Goal: Transaction & Acquisition: Obtain resource

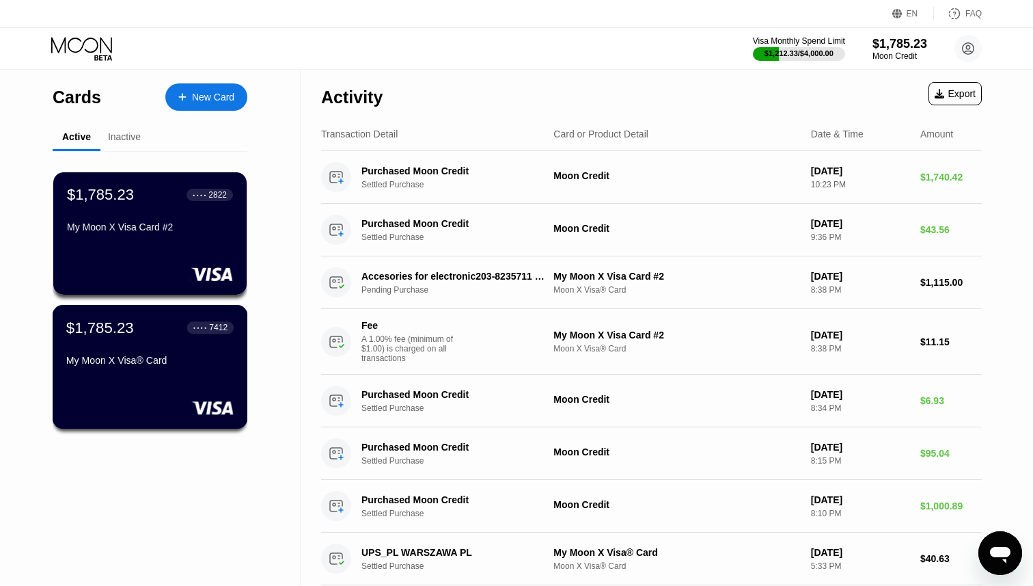
click at [163, 357] on div "My Moon X Visa® Card" at bounding box center [149, 360] width 167 height 11
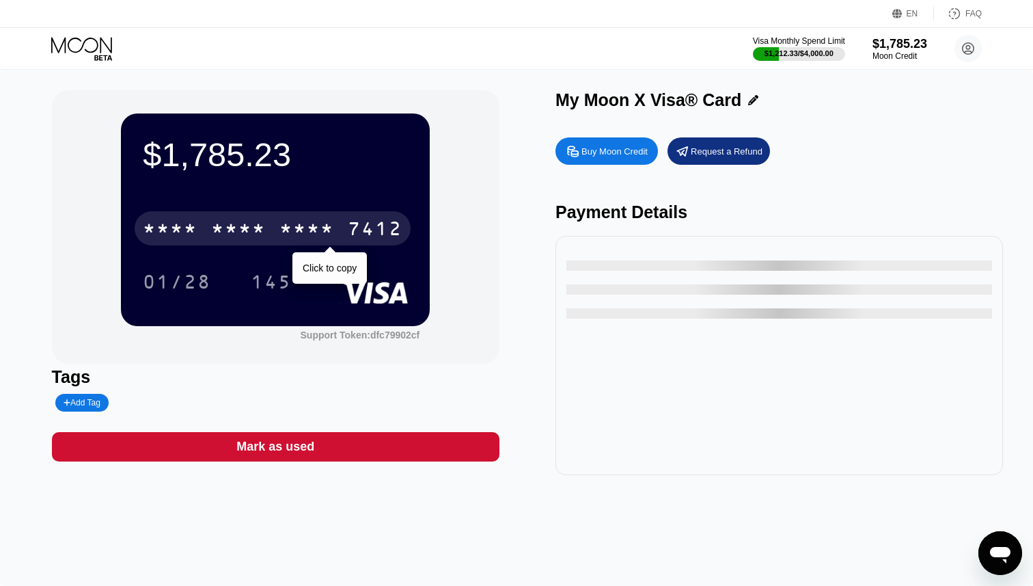
click at [308, 234] on div "* * * *" at bounding box center [307, 230] width 55 height 22
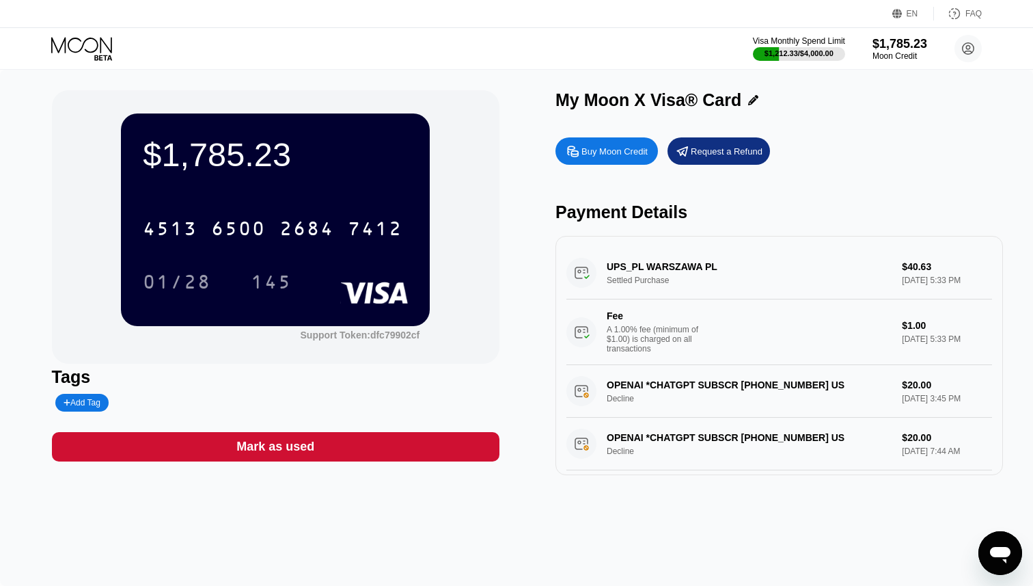
click at [100, 47] on icon at bounding box center [81, 45] width 61 height 16
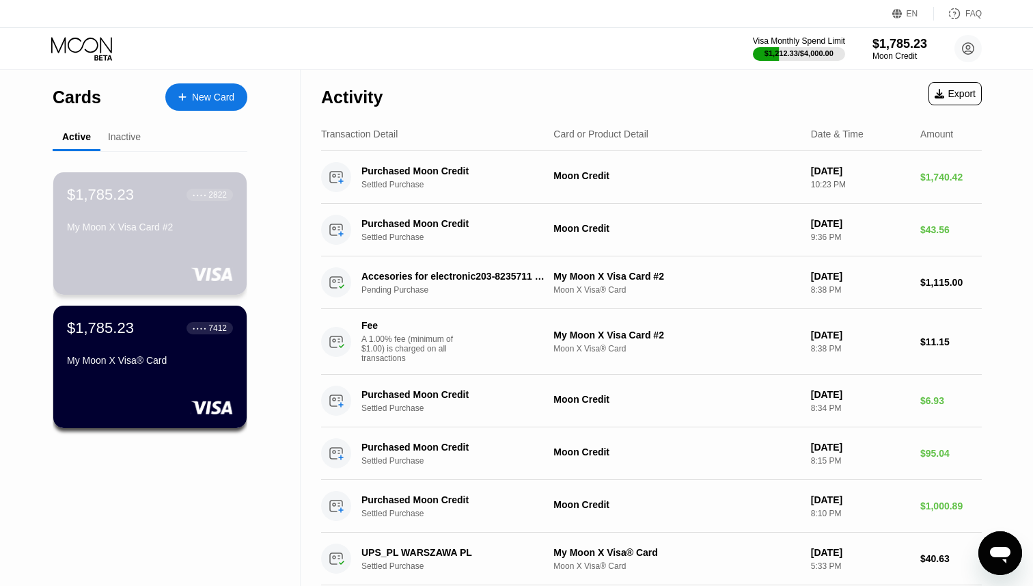
click at [157, 254] on div "$1,785.23 ● ● ● ● 2822 My Moon X Visa Card #2" at bounding box center [149, 233] width 193 height 122
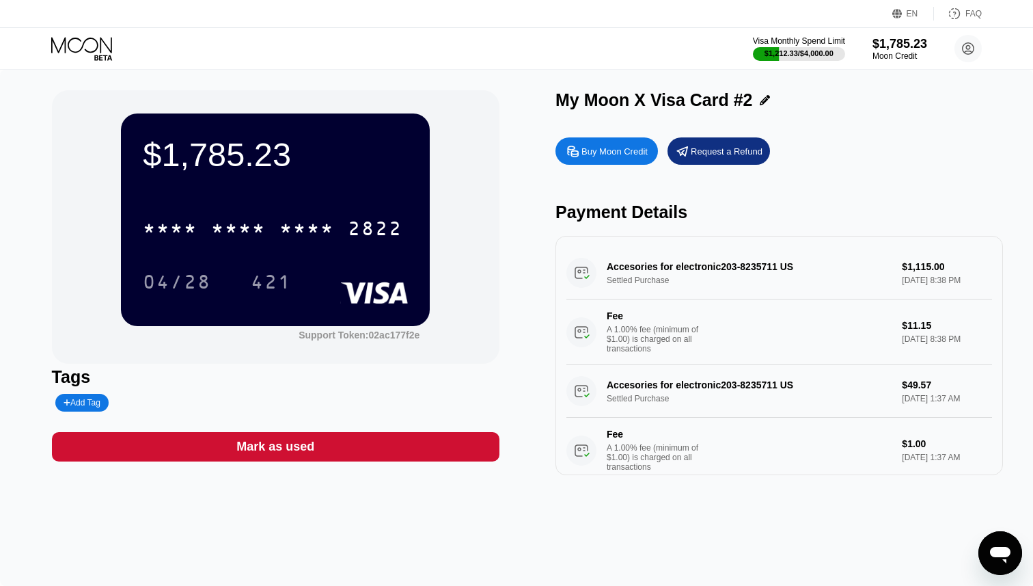
click at [85, 40] on icon at bounding box center [81, 45] width 61 height 16
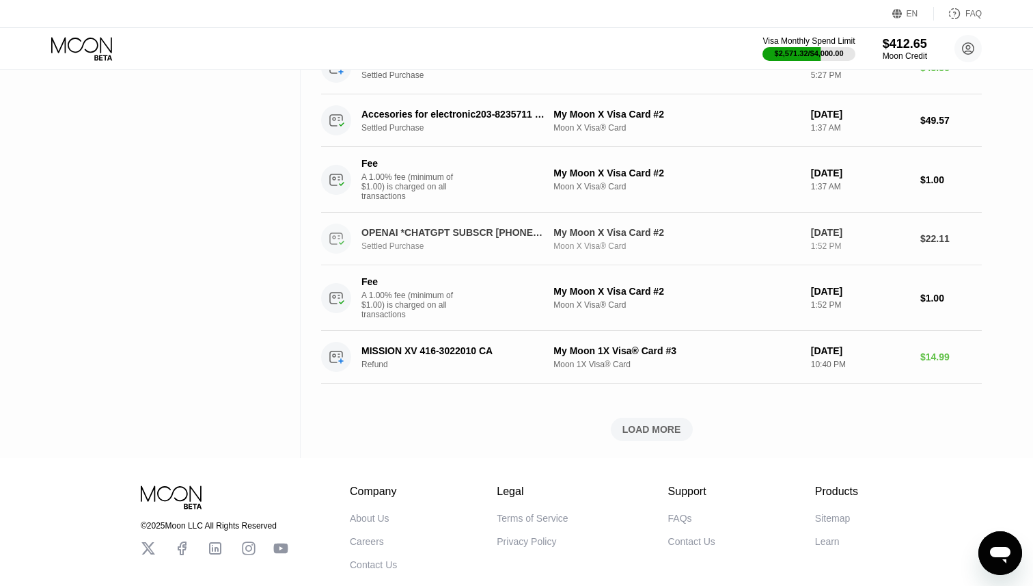
scroll to position [727, 0]
click at [658, 429] on div "LOAD MORE" at bounding box center [652, 430] width 59 height 12
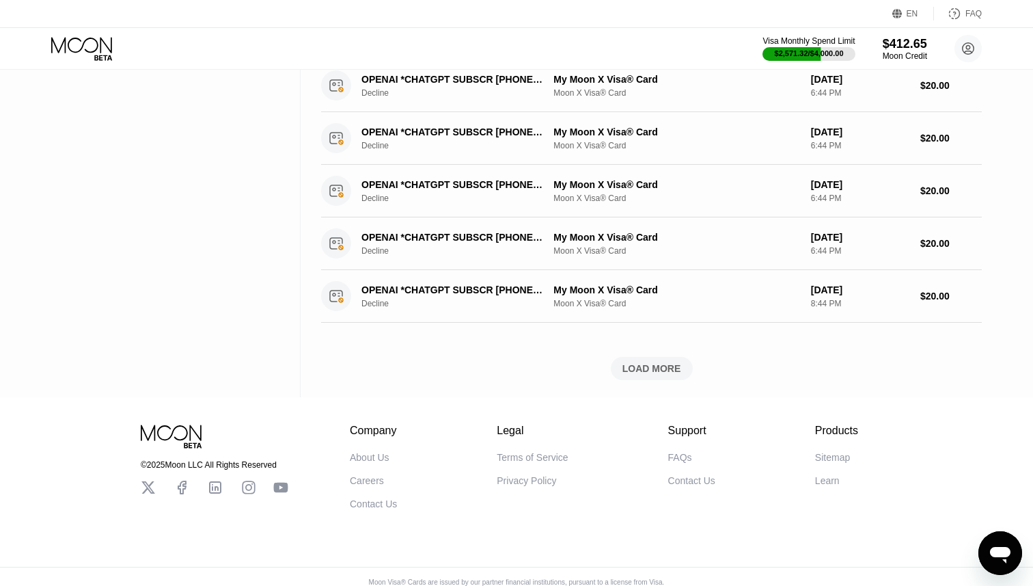
scroll to position [1421, 0]
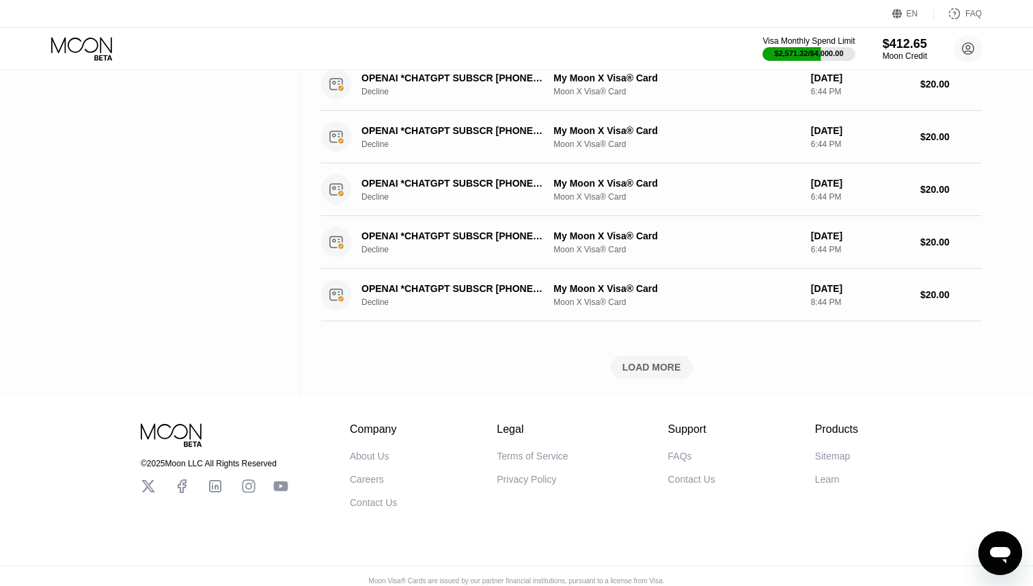
click at [640, 366] on div "LOAD MORE" at bounding box center [652, 367] width 59 height 12
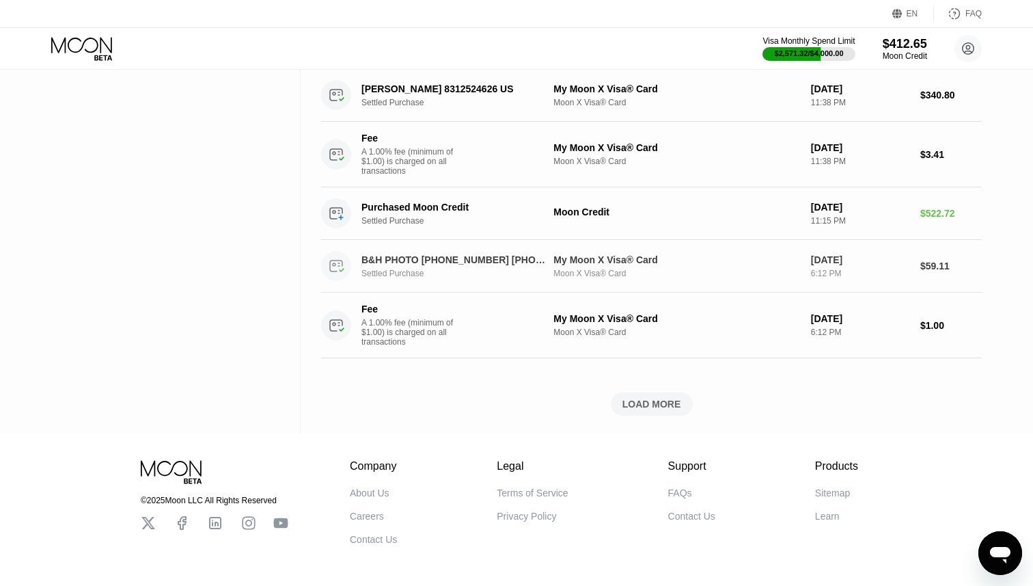
scroll to position [2564, 0]
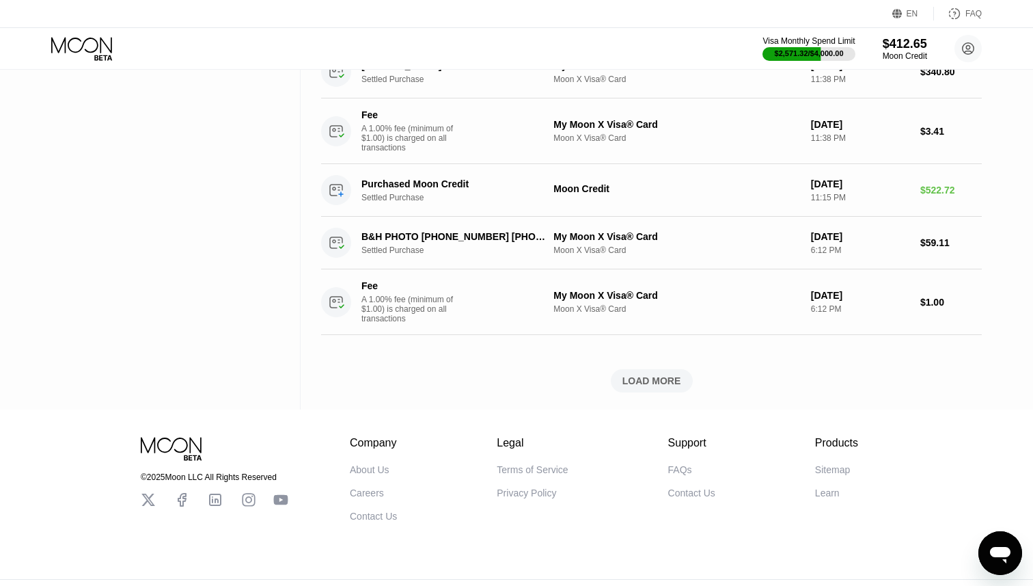
click at [641, 381] on div "LOAD MORE" at bounding box center [652, 381] width 59 height 12
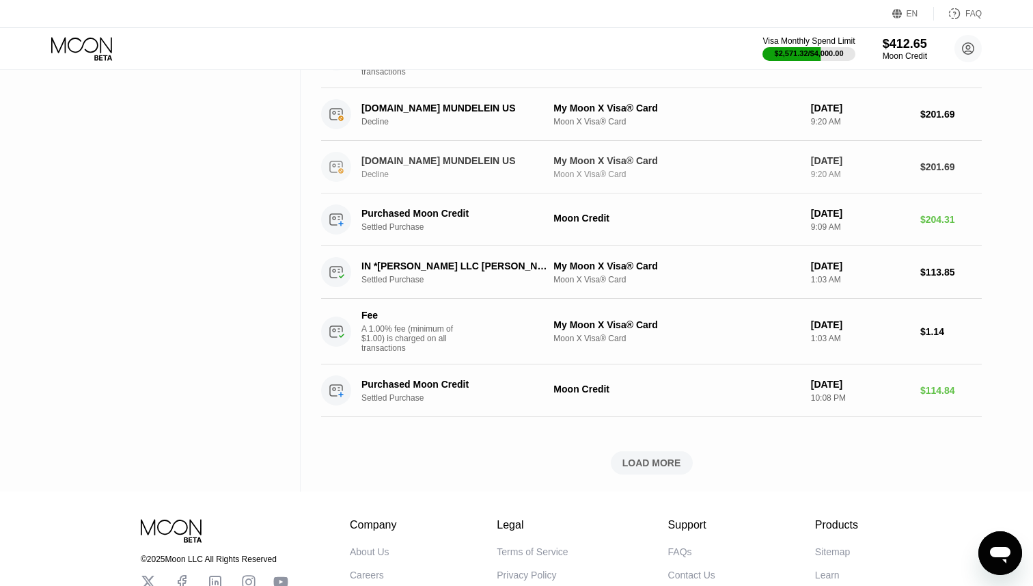
scroll to position [3506, 0]
click at [647, 465] on div "LOAD MORE" at bounding box center [652, 463] width 59 height 12
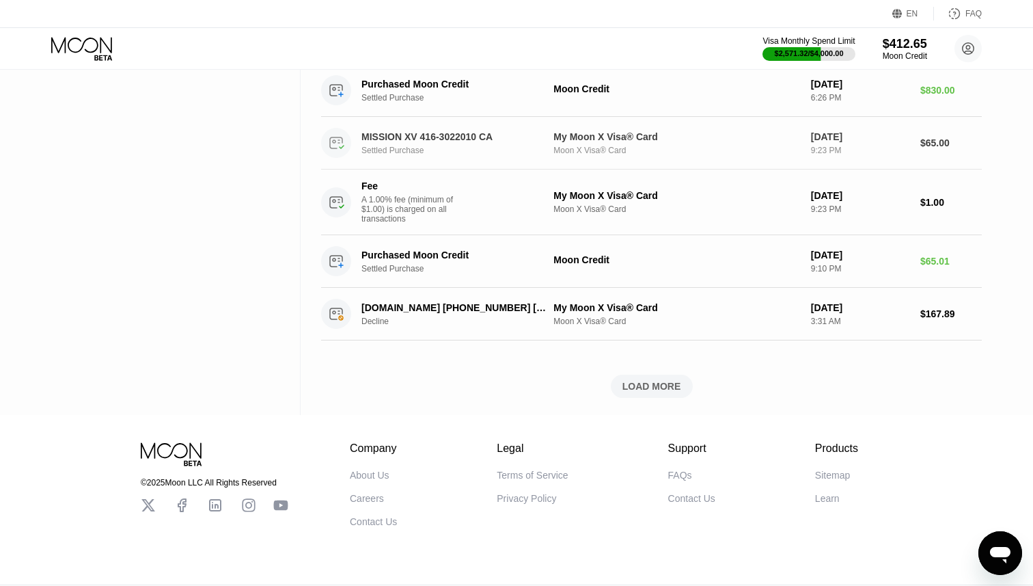
scroll to position [4607, 0]
click at [650, 394] on div "LOAD MORE" at bounding box center [652, 387] width 59 height 12
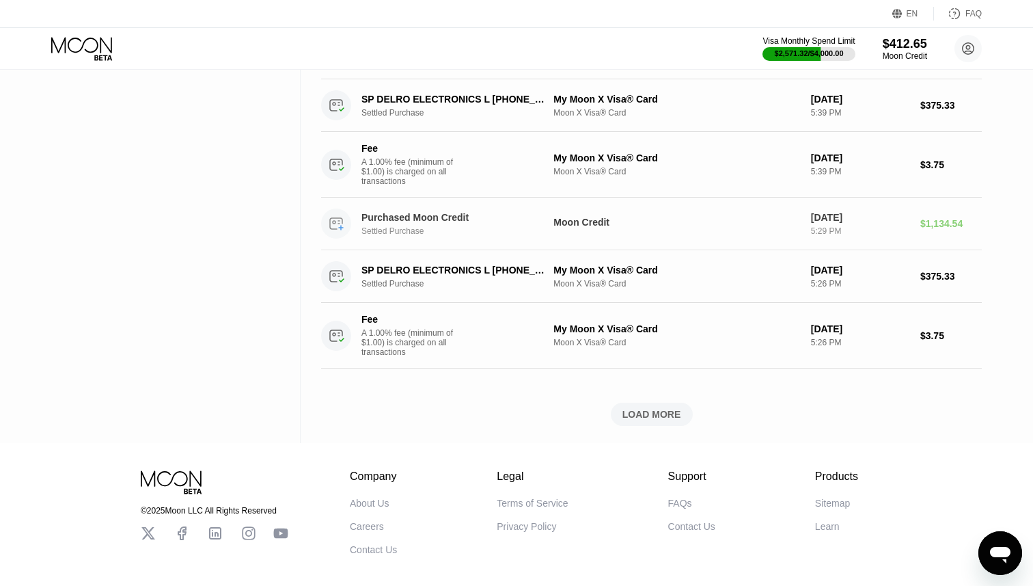
scroll to position [5404, 0]
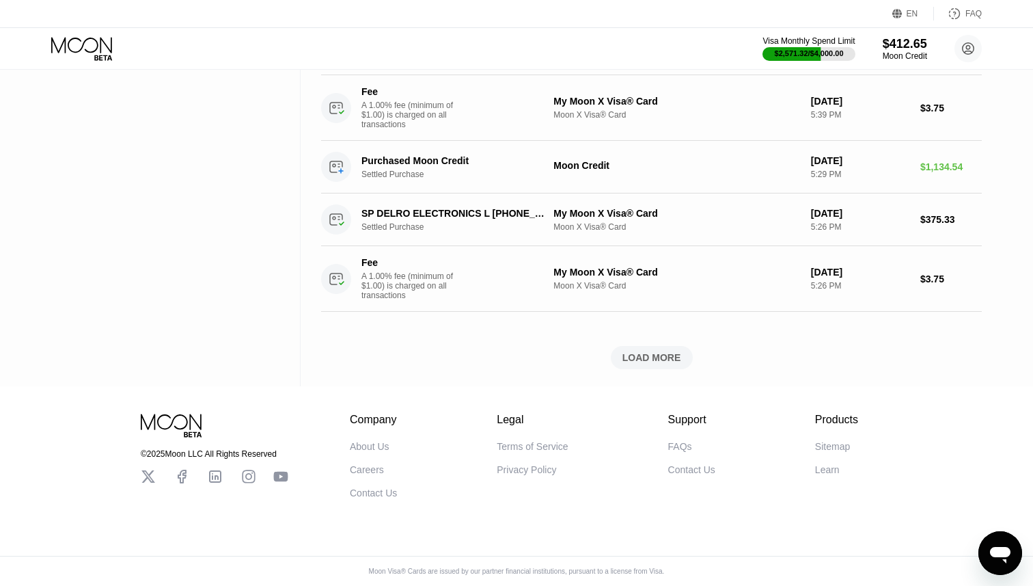
click at [642, 360] on div "LOAD MORE" at bounding box center [652, 357] width 59 height 12
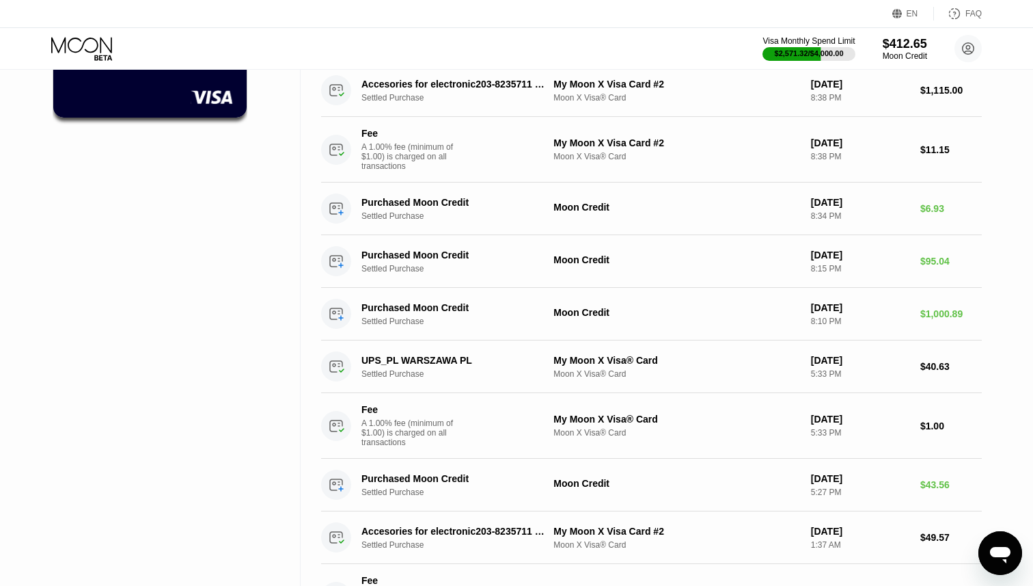
scroll to position [0, 0]
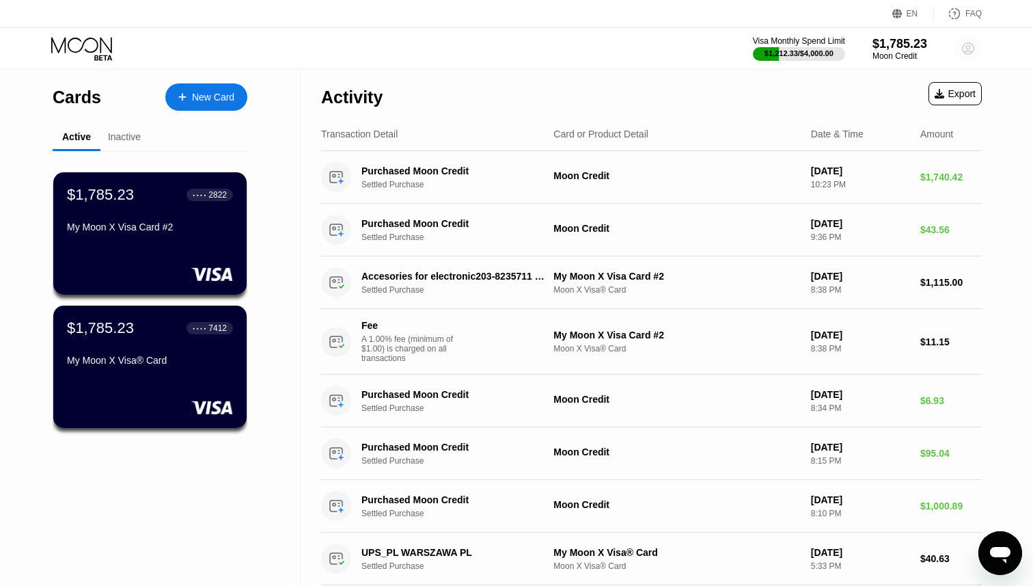
click at [969, 48] on circle at bounding box center [968, 48] width 27 height 27
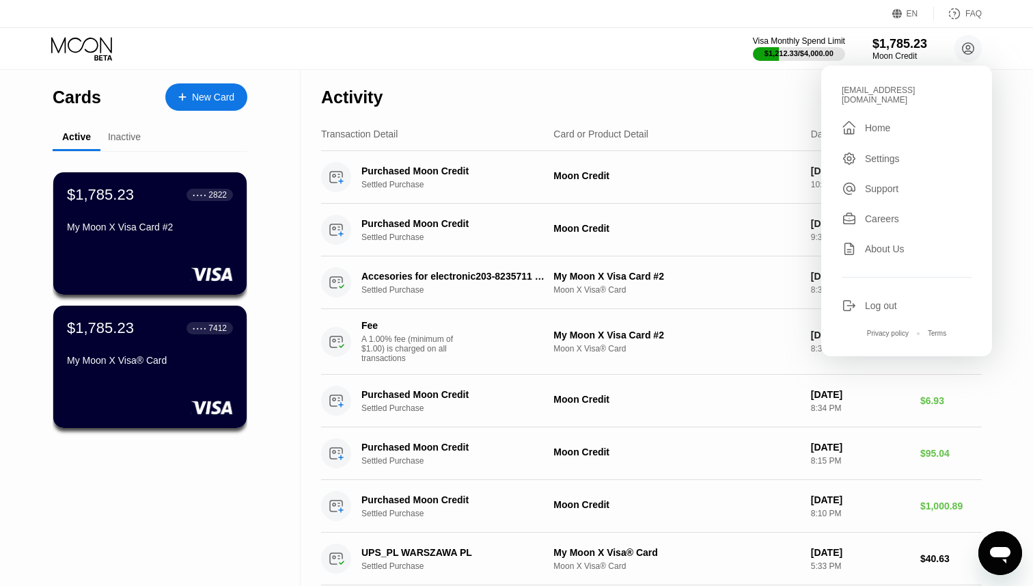
click at [878, 154] on div "Settings" at bounding box center [882, 158] width 35 height 11
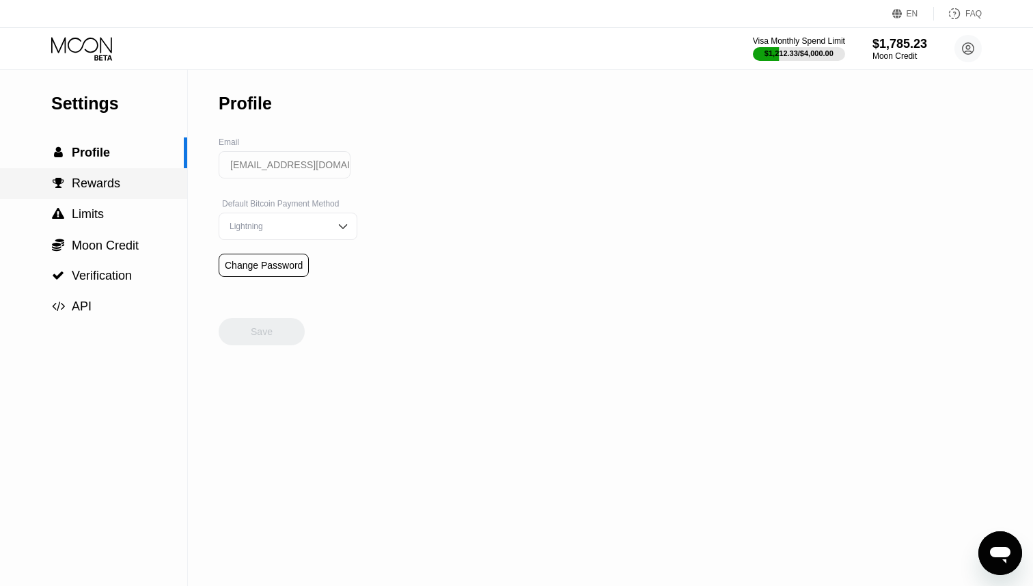
click at [100, 190] on span "Rewards" at bounding box center [96, 183] width 49 height 14
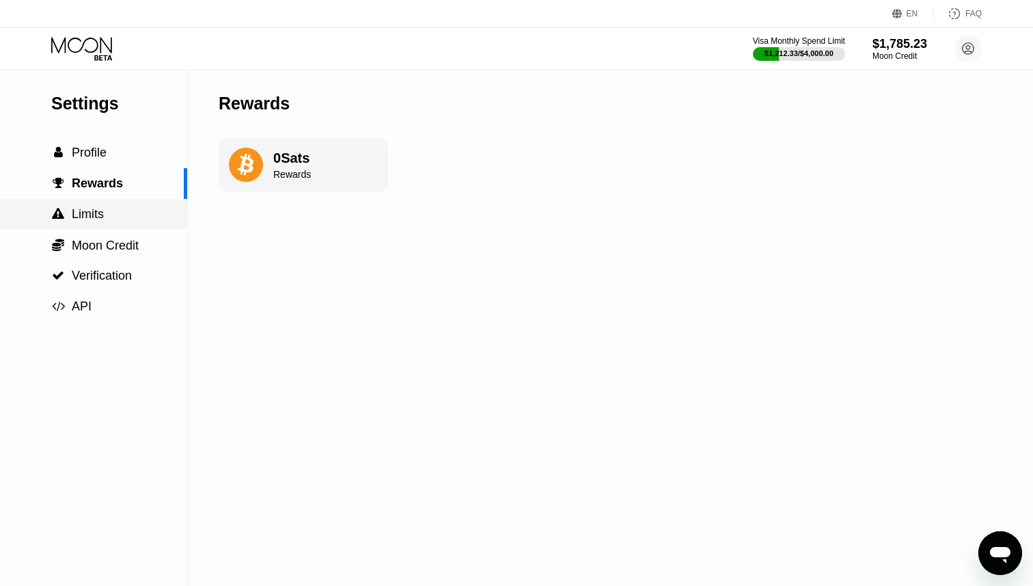
click at [105, 211] on div " Limits" at bounding box center [93, 214] width 187 height 14
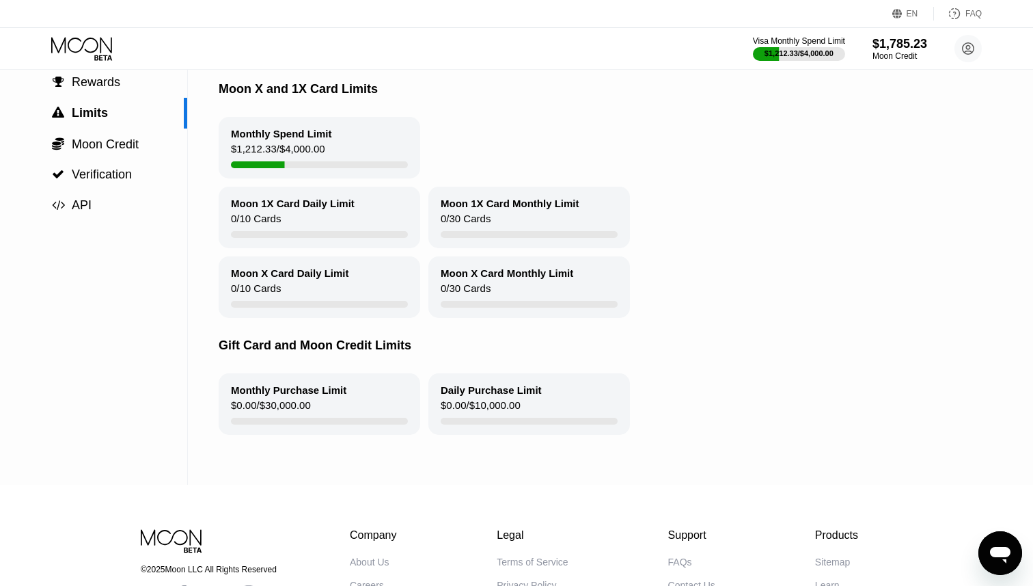
scroll to position [109, 0]
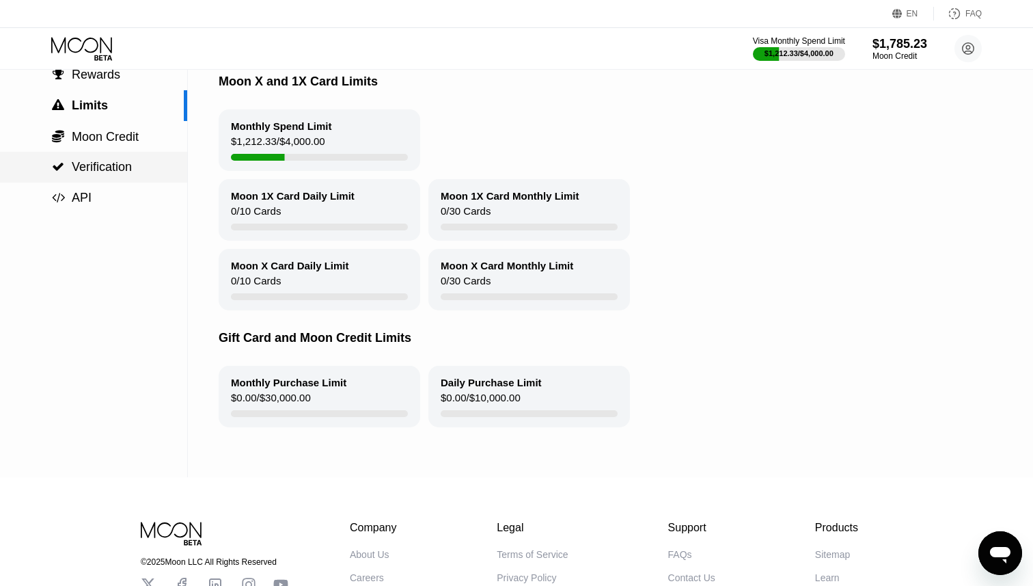
click at [141, 168] on div " Verification" at bounding box center [93, 167] width 187 height 14
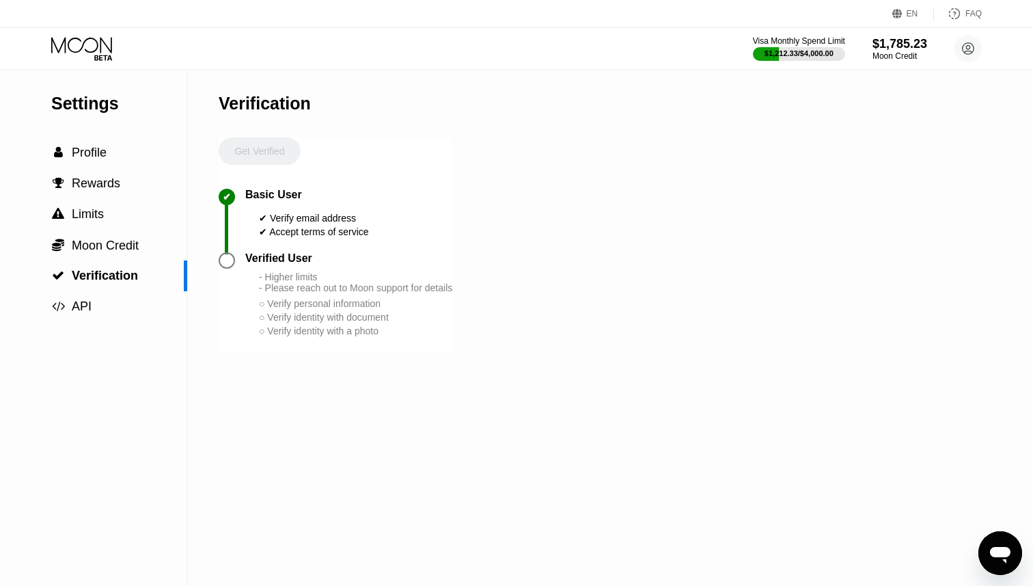
click at [226, 261] on div at bounding box center [227, 260] width 16 height 16
click at [264, 155] on div "Get Verified" at bounding box center [260, 162] width 82 height 51
click at [257, 306] on div "Verified User - Higher limits - Please reach out to Moon support for details ○ …" at bounding box center [348, 294] width 207 height 85
click at [992, 555] on icon "Open messaging window" at bounding box center [1000, 555] width 21 height 16
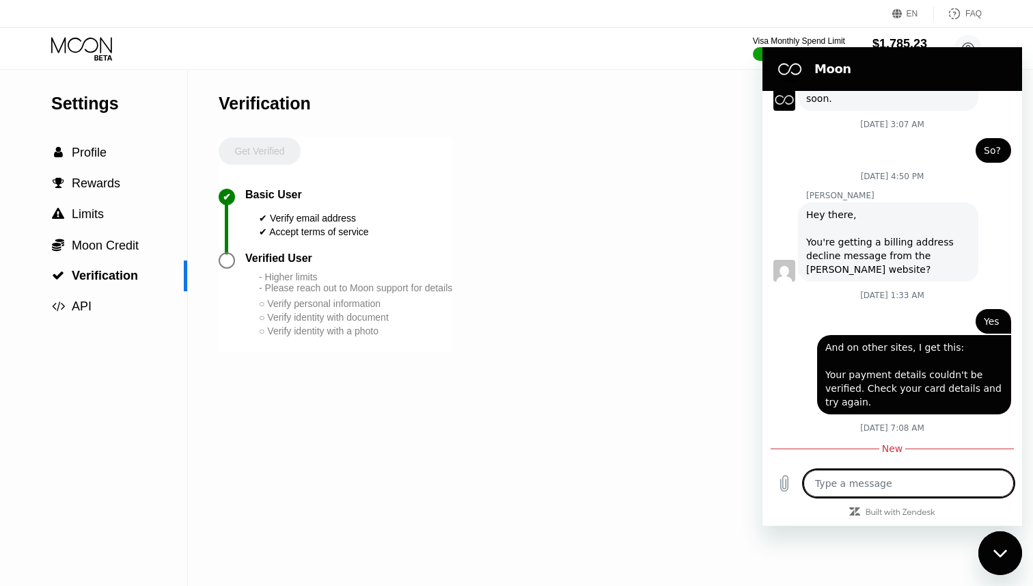
scroll to position [3106, 0]
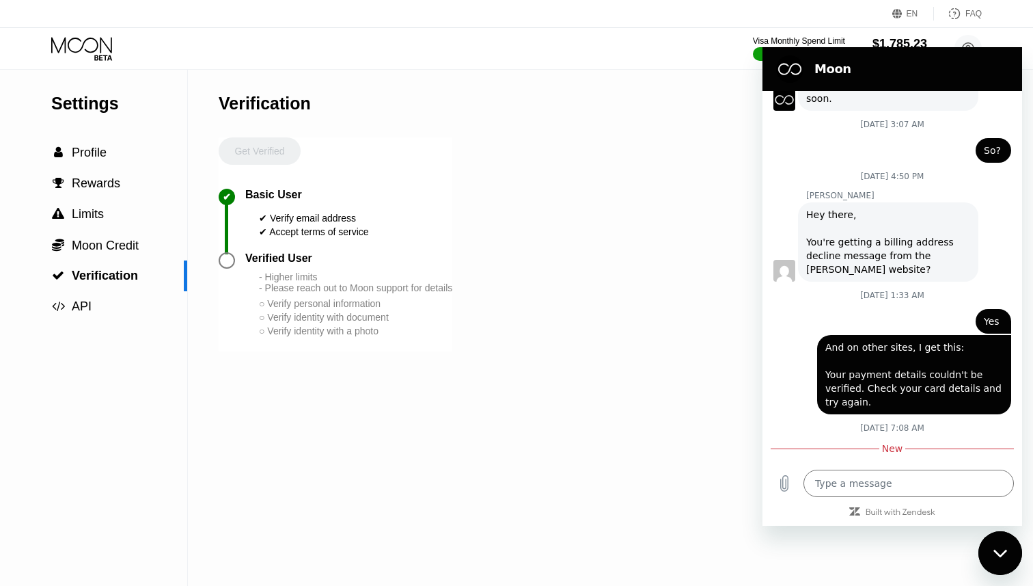
click at [628, 360] on div "Settings  Profile  Rewards  Limits  Moon Credit  Verification  API Verifi…" at bounding box center [516, 328] width 1033 height 516
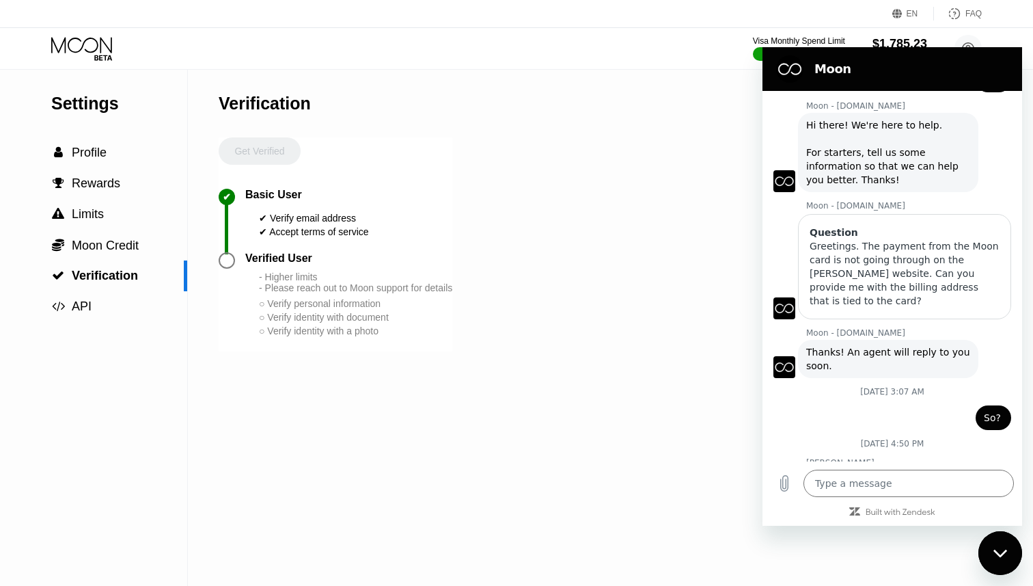
scroll to position [2564, 0]
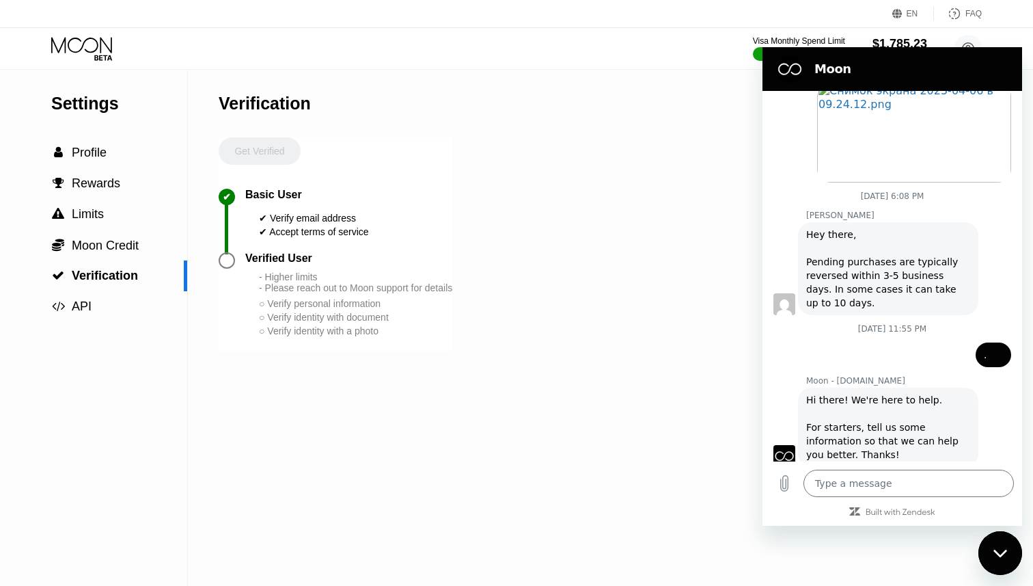
click at [998, 556] on icon "Close messaging window" at bounding box center [1001, 553] width 14 height 9
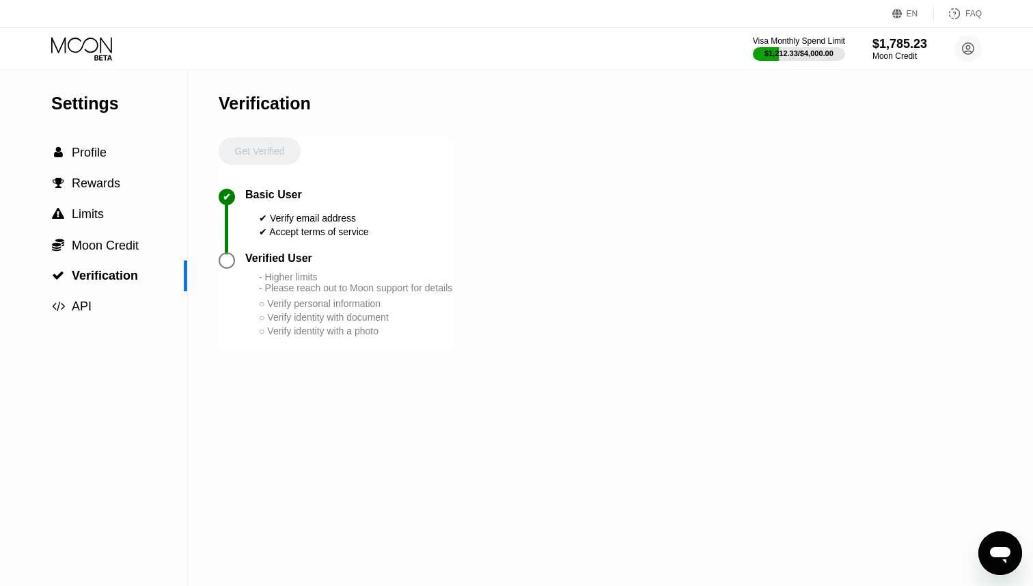
click at [84, 51] on icon at bounding box center [83, 49] width 64 height 24
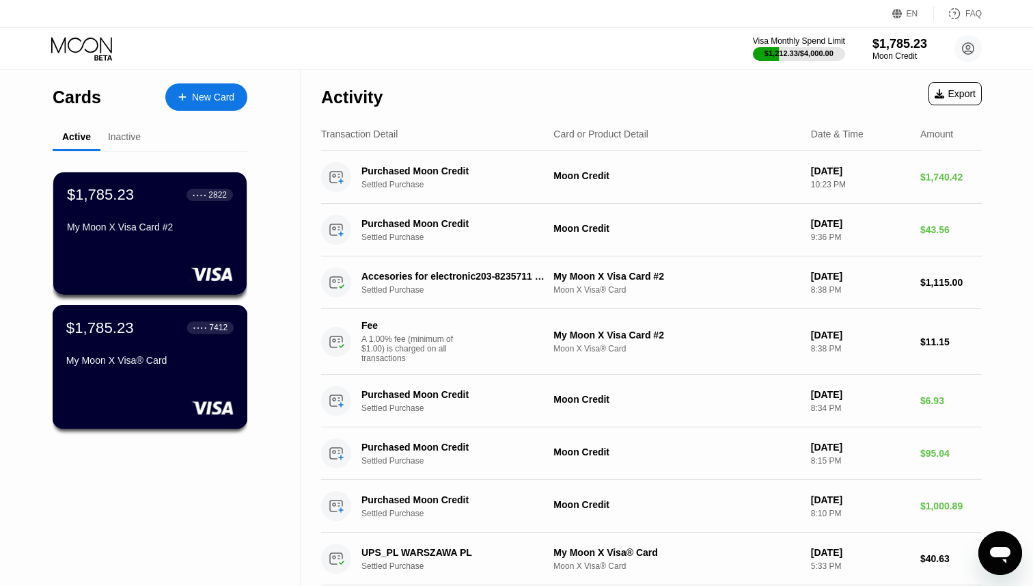
click at [169, 344] on div "$1,785.23 ● ● ● ● 7412 My Moon X Visa® Card" at bounding box center [149, 345] width 167 height 53
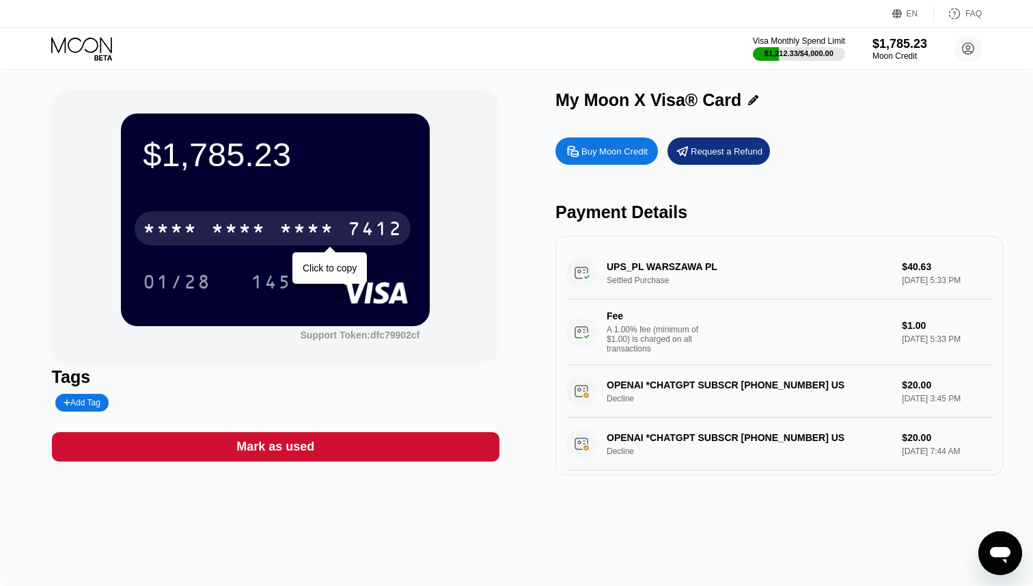
click at [353, 222] on div "7412" at bounding box center [375, 230] width 55 height 22
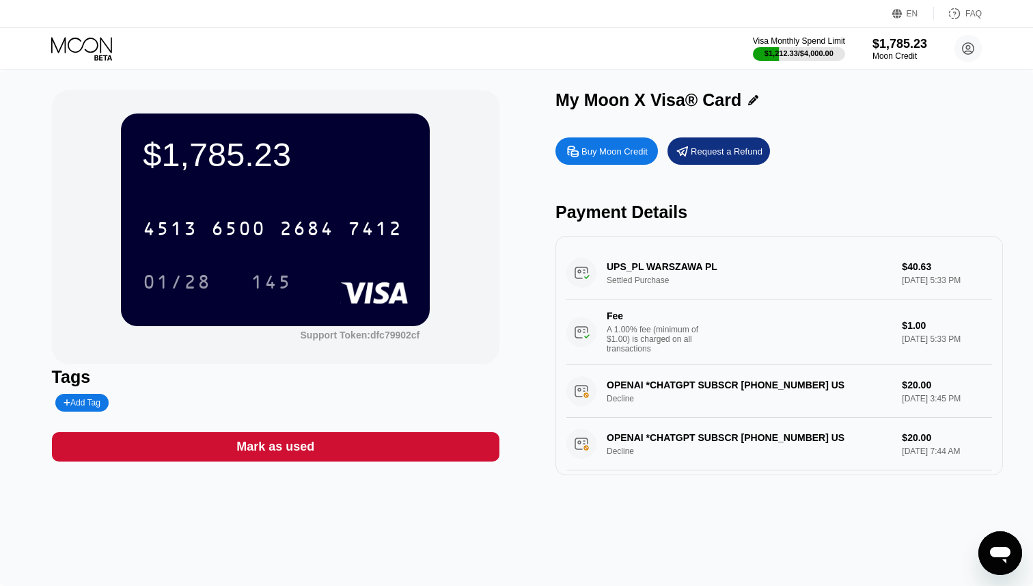
click at [1006, 548] on icon "Open messaging window" at bounding box center [1000, 555] width 21 height 16
type textarea "x"
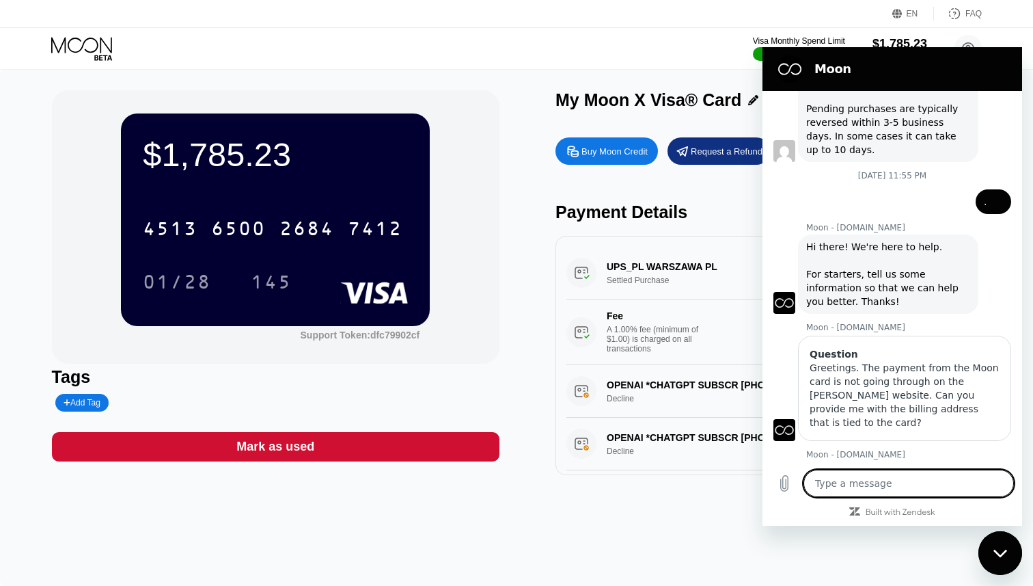
scroll to position [3085, 0]
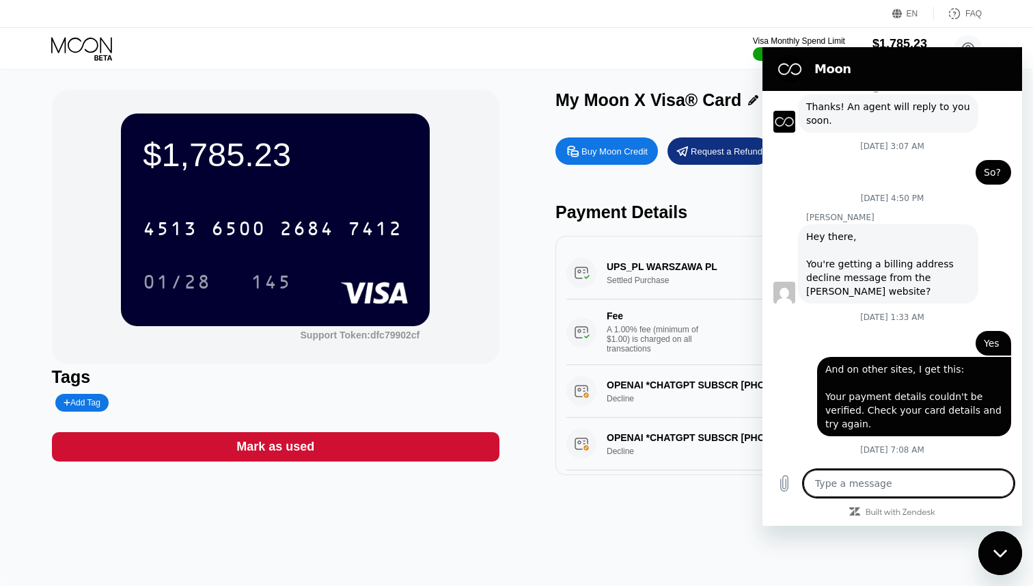
type textarea "H"
type textarea "x"
type textarea "Hi"
type textarea "x"
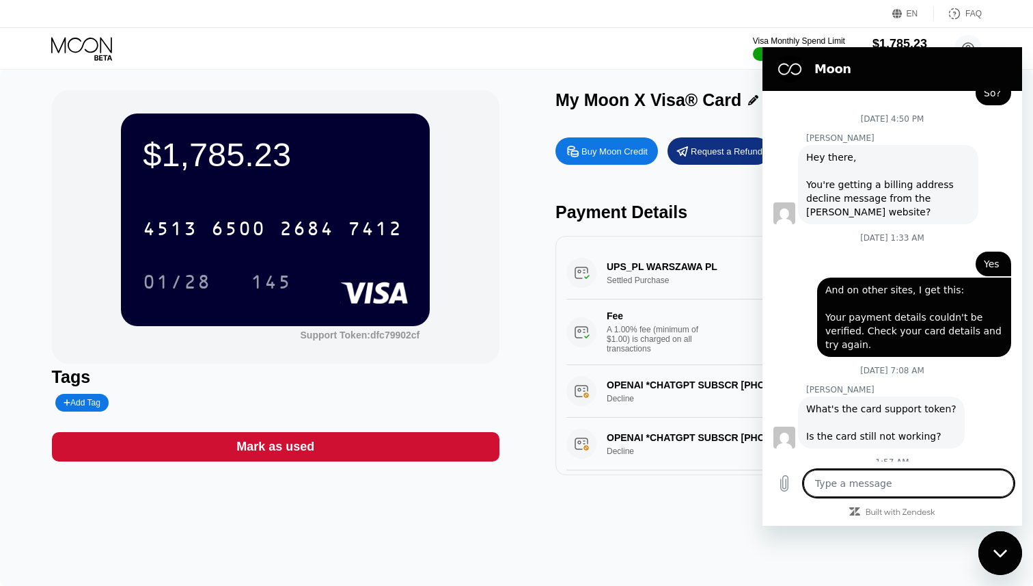
scroll to position [3163, 0]
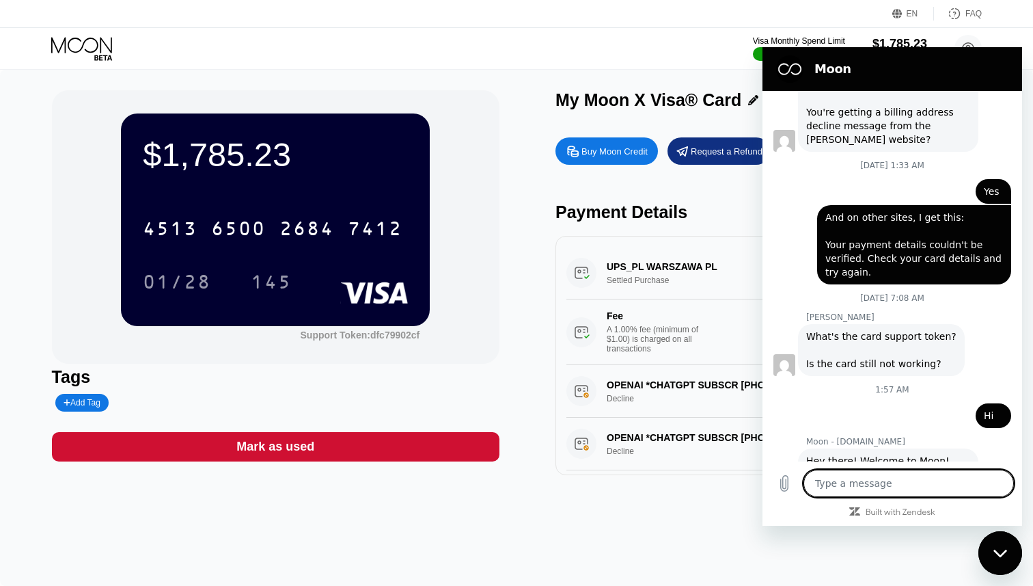
type textarea "x"
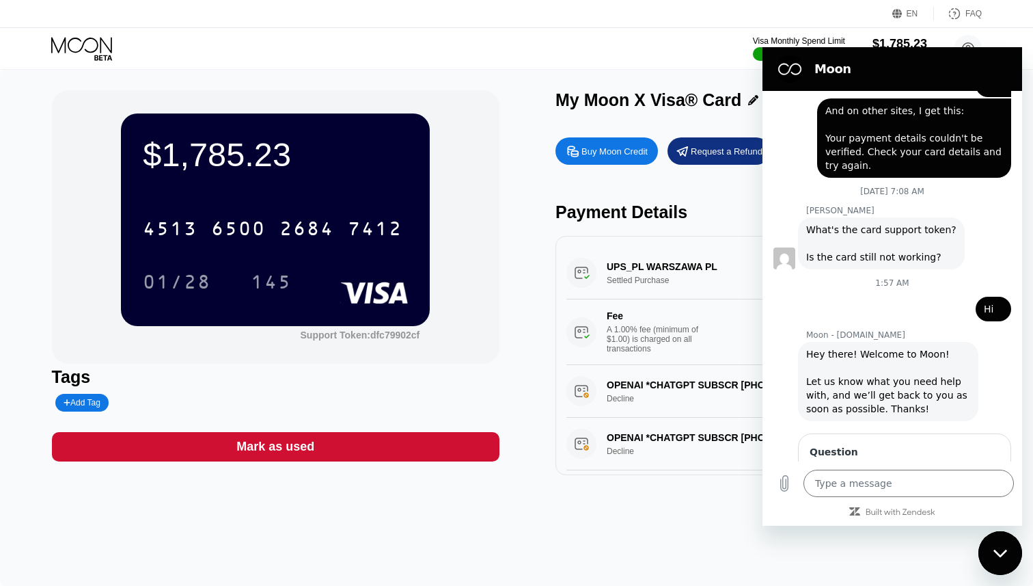
scroll to position [3342, 0]
type input "How i can verify my account?"
click at [976, 509] on span "Send" at bounding box center [976, 517] width 24 height 16
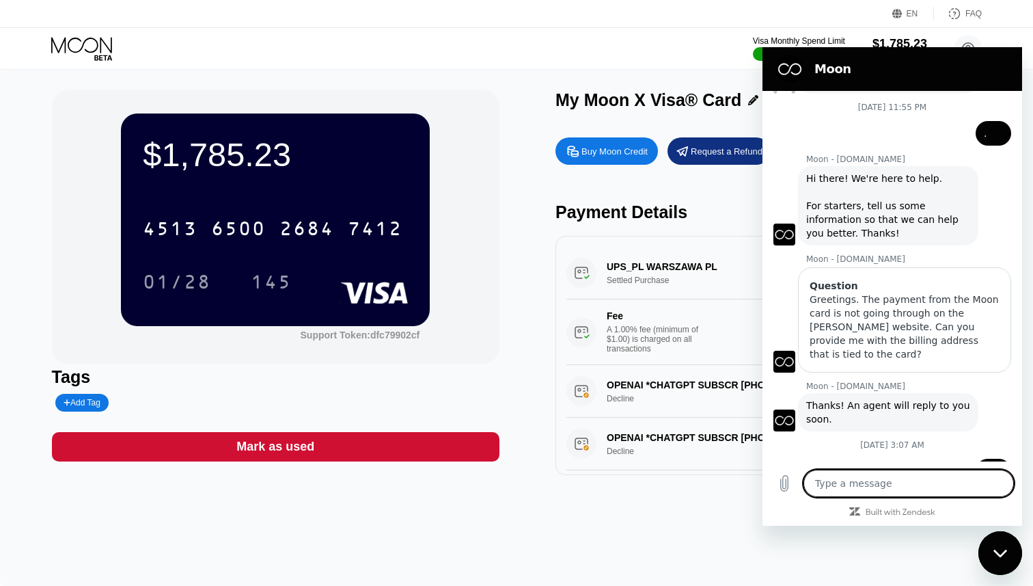
scroll to position [3368, 0]
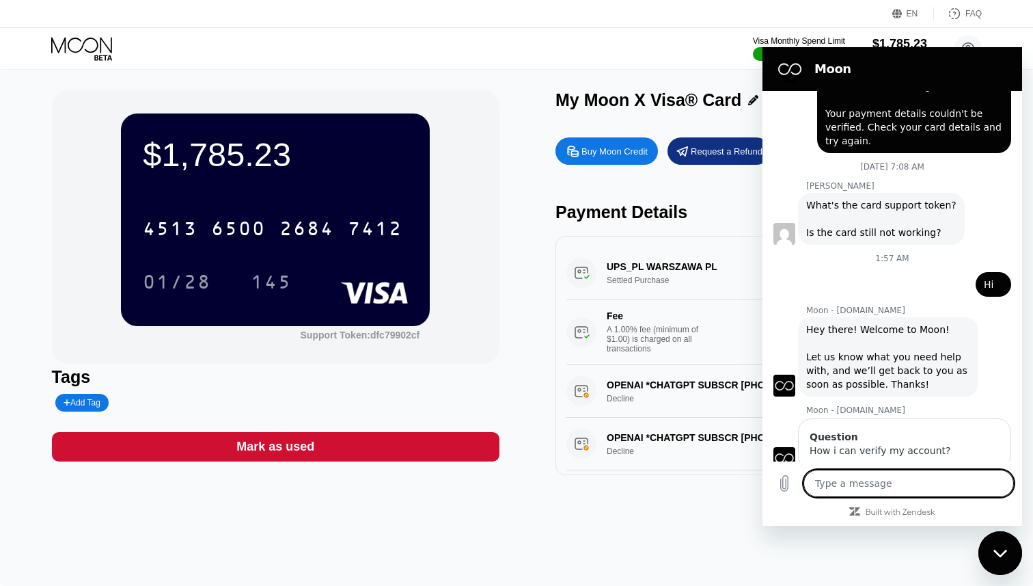
click at [1004, 552] on icon "Close messaging window" at bounding box center [1000, 553] width 14 height 8
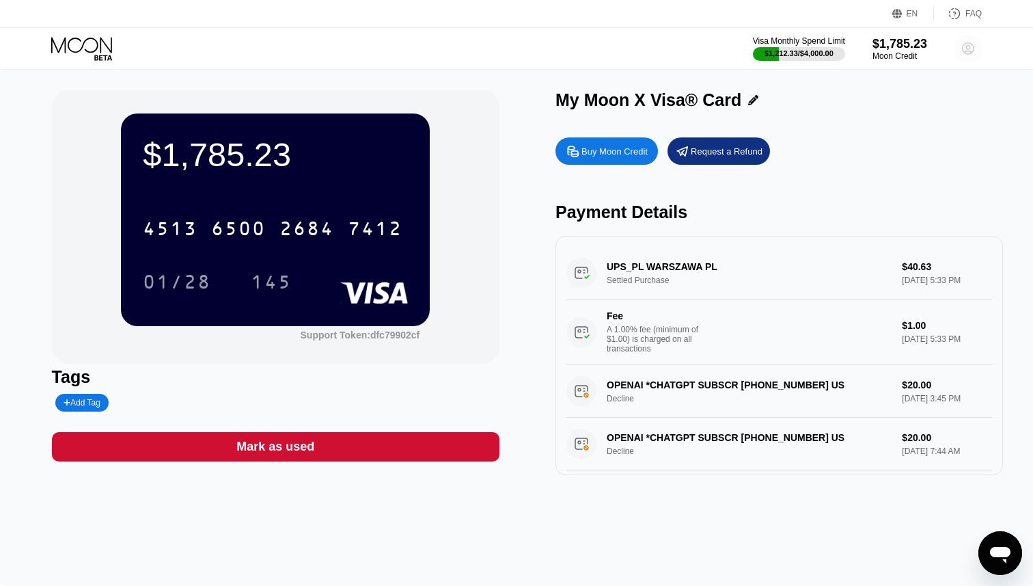
click at [973, 49] on circle at bounding box center [968, 48] width 27 height 27
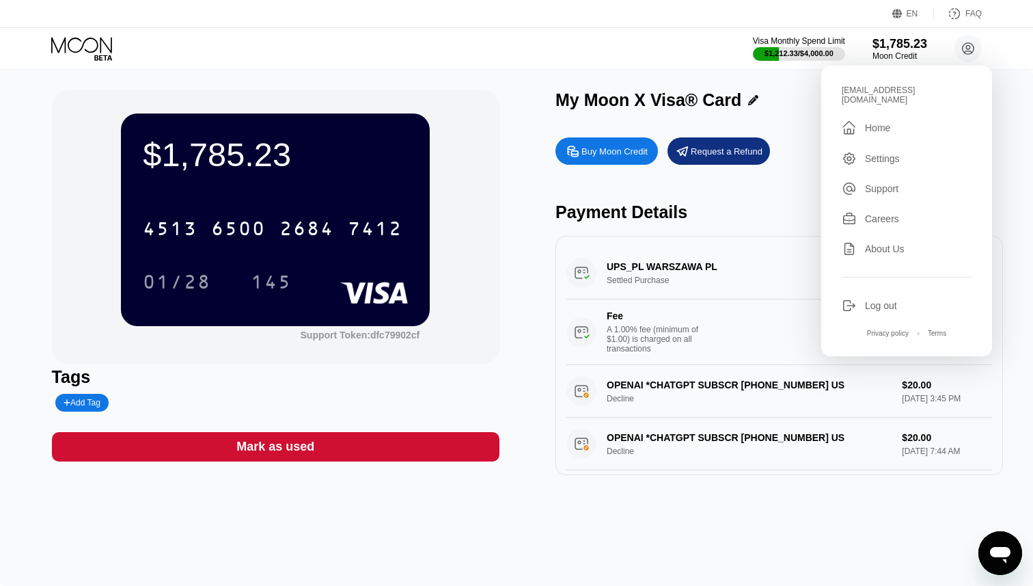
click at [897, 32] on div "Visa Monthly Spend Limit $1,212.33 / $4,000.00 $1,785.23 Moon Credit vpodtereba…" at bounding box center [516, 48] width 1033 height 41
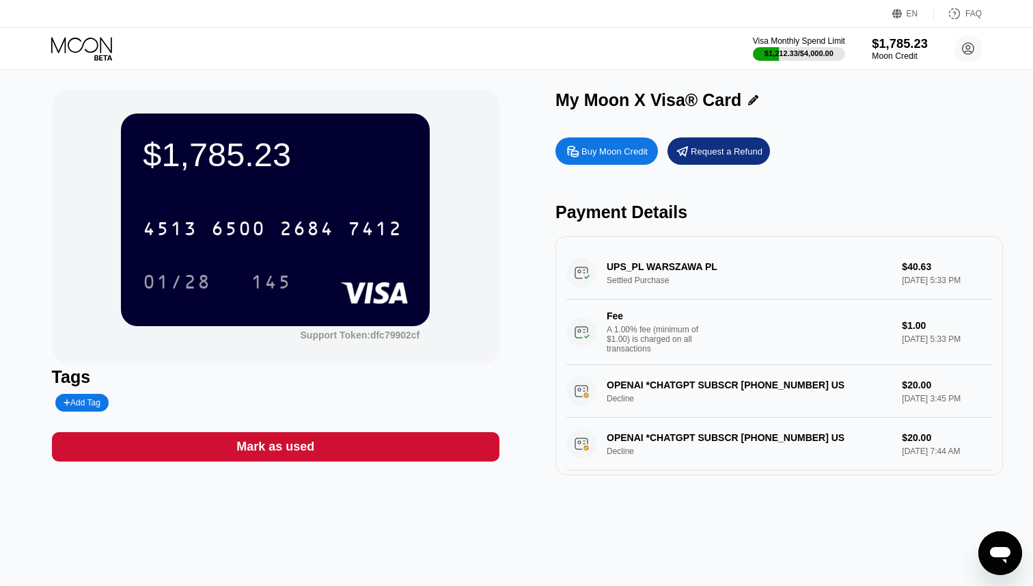
click at [906, 47] on div "$1,785.23" at bounding box center [900, 43] width 56 height 14
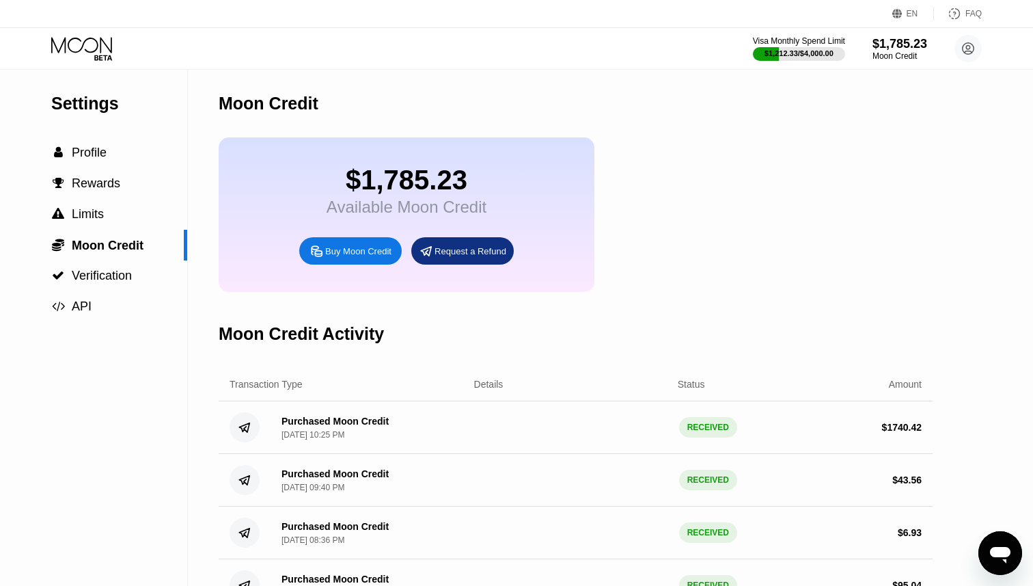
type textarea "x"
click at [874, 45] on div "$1,785.23" at bounding box center [900, 43] width 56 height 14
click at [895, 44] on div "$1,785.23" at bounding box center [900, 43] width 56 height 14
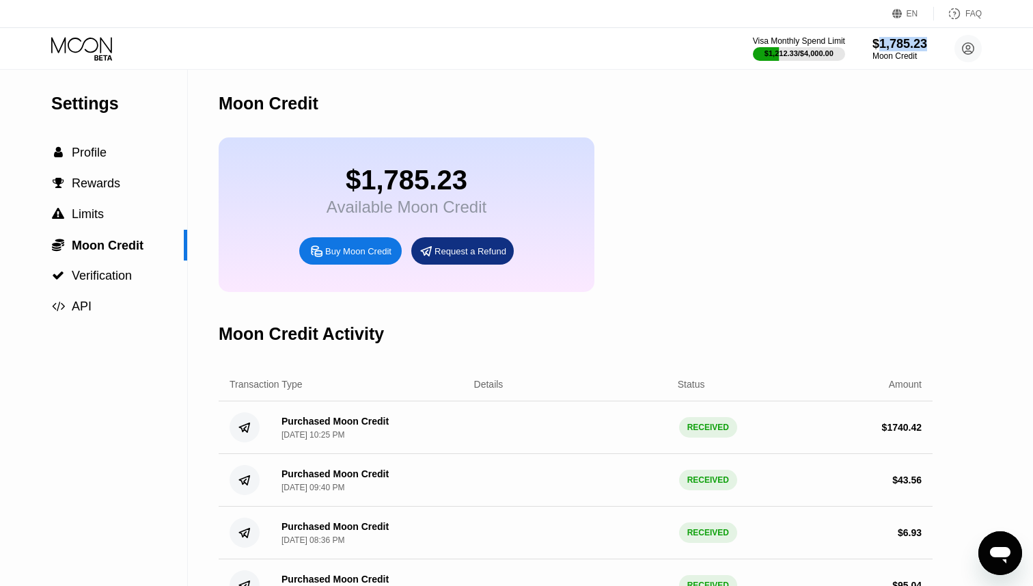
click at [891, 85] on div "Moon Credit" at bounding box center [576, 104] width 714 height 68
click at [889, 90] on div "Moon Credit" at bounding box center [576, 104] width 714 height 68
click at [898, 46] on div "$1,785.23" at bounding box center [900, 43] width 56 height 14
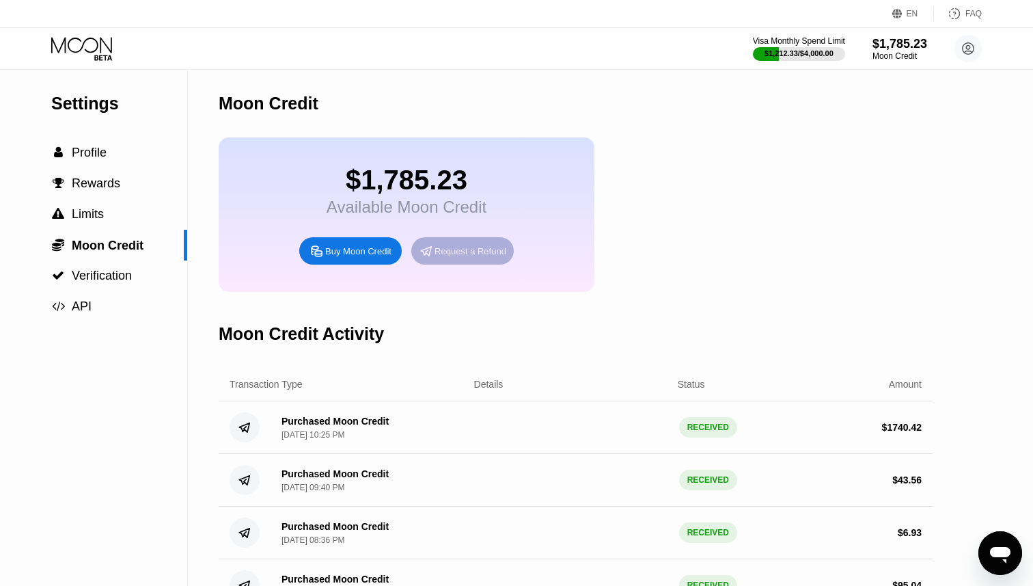
click at [473, 252] on div "Request a Refund" at bounding box center [471, 251] width 72 height 12
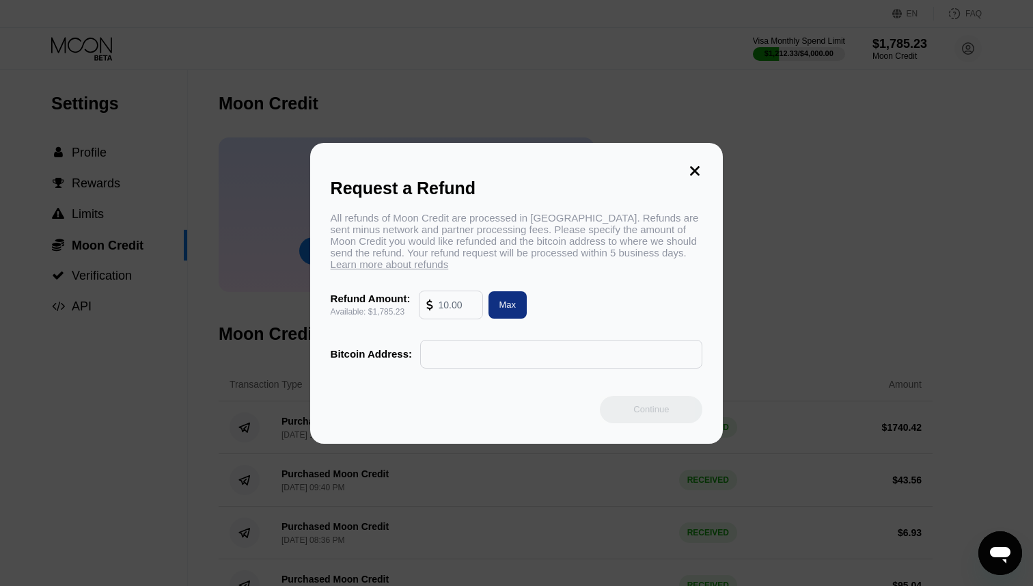
click at [452, 319] on input "text" at bounding box center [457, 304] width 37 height 27
click at [496, 304] on div "Max" at bounding box center [508, 304] width 39 height 27
type input "1785.23"
click at [474, 349] on input "text" at bounding box center [561, 353] width 267 height 27
click at [403, 264] on span "Learn more about refunds" at bounding box center [390, 264] width 118 height 12
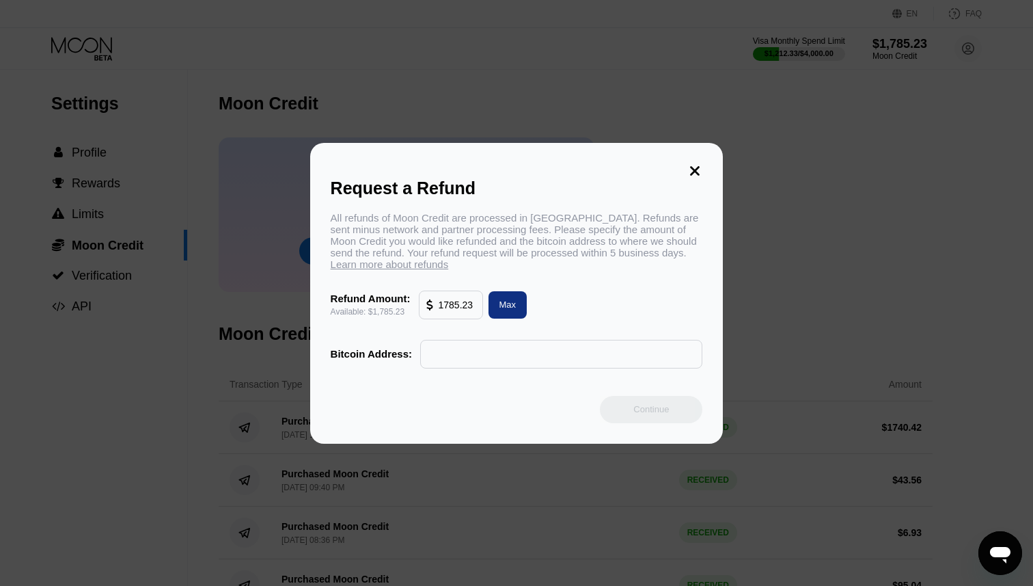
type textarea "x"
click at [704, 166] on div "Request a Refund All refunds of Moon Credit are processed in Bitcoin. Refunds a…" at bounding box center [517, 293] width 414 height 301
click at [696, 167] on icon at bounding box center [696, 171] width 10 height 10
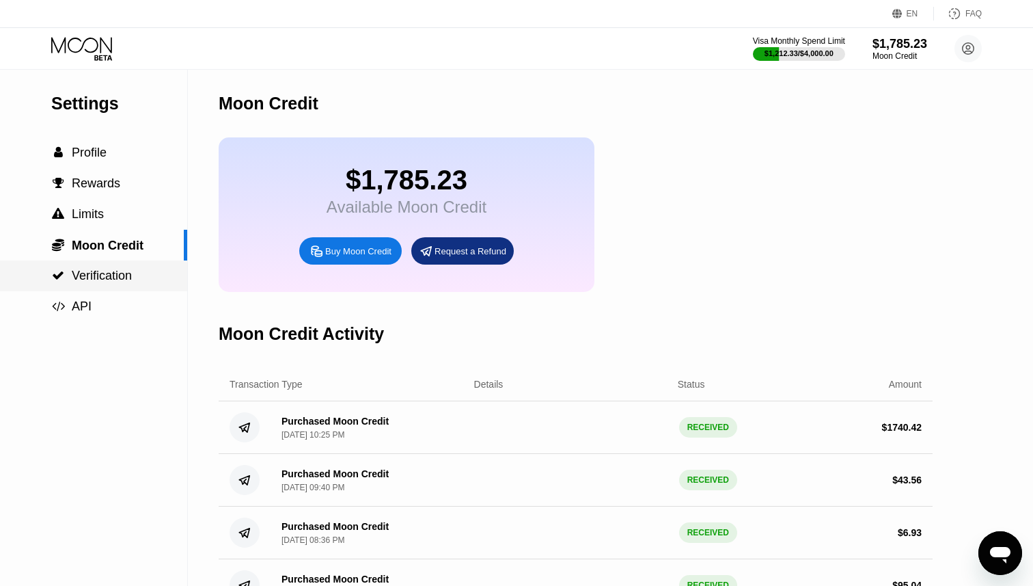
click at [99, 277] on span "Verification" at bounding box center [102, 276] width 60 height 14
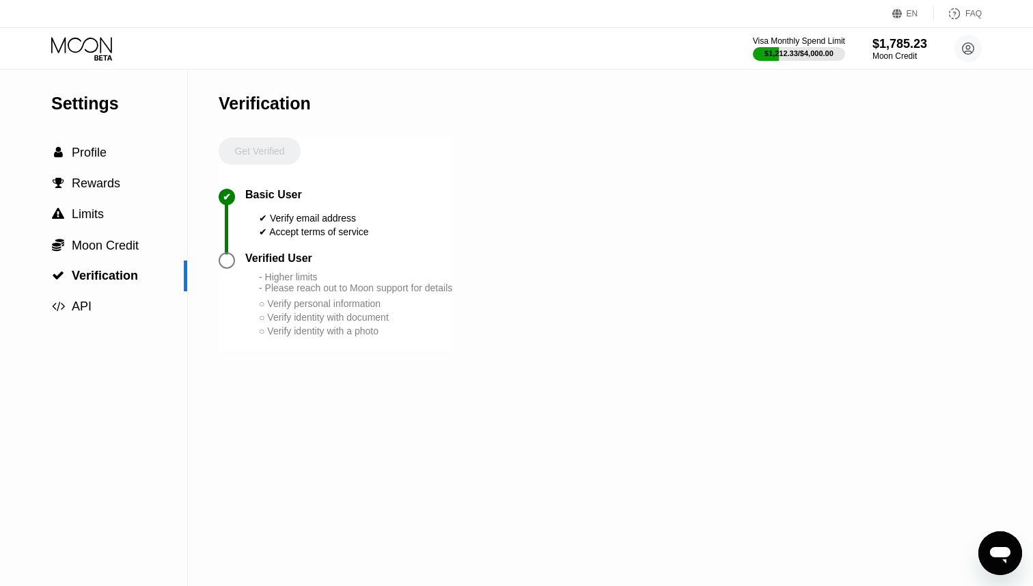
click at [249, 147] on div "Get Verified" at bounding box center [260, 162] width 82 height 51
click at [319, 293] on div "- Higher limits - Please reach out to Moon support for details" at bounding box center [355, 282] width 193 height 22
click at [94, 215] on span "Limits" at bounding box center [88, 214] width 32 height 14
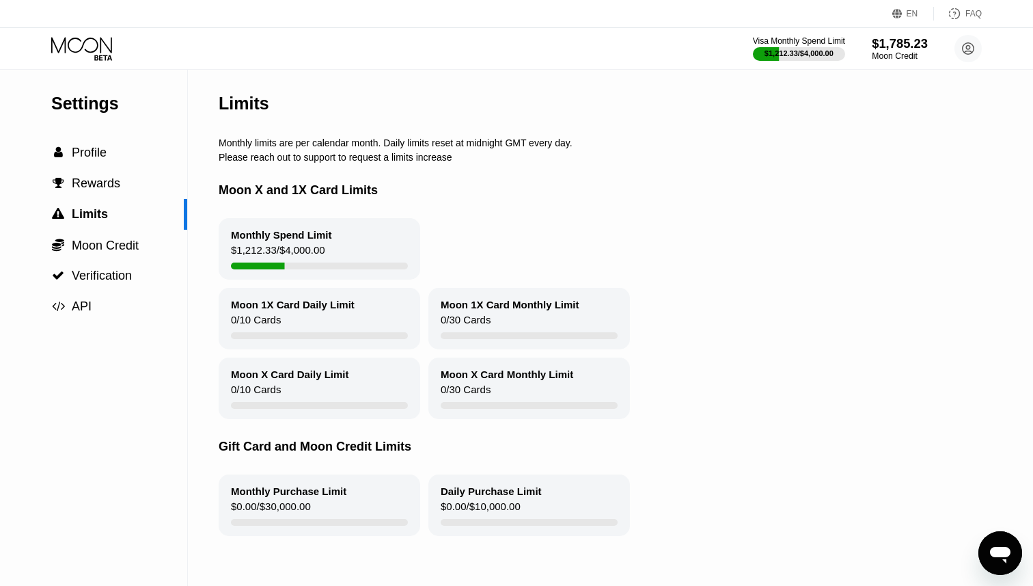
click at [912, 40] on div "$1,785.23" at bounding box center [900, 43] width 56 height 14
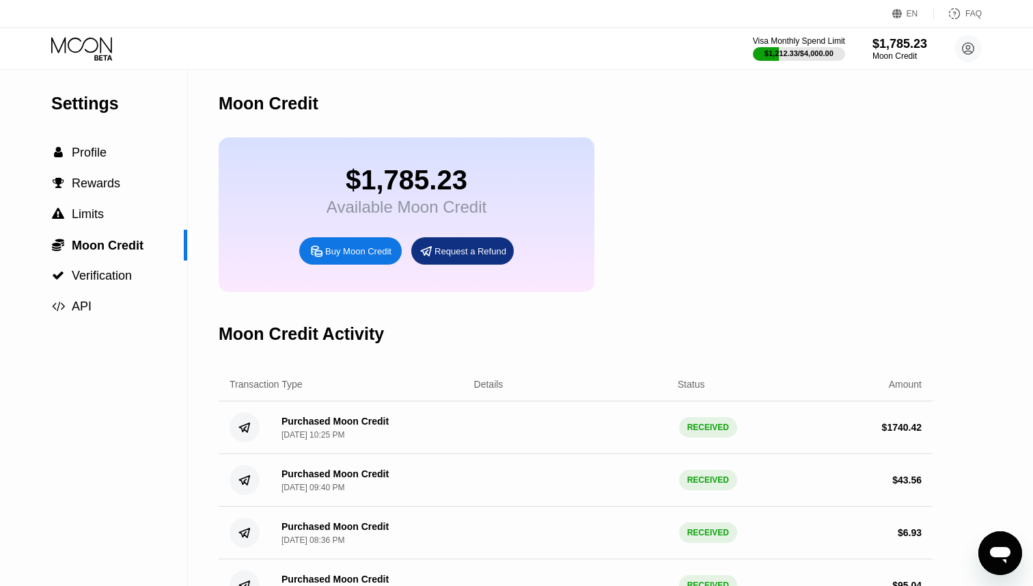
click at [100, 49] on icon at bounding box center [83, 49] width 64 height 24
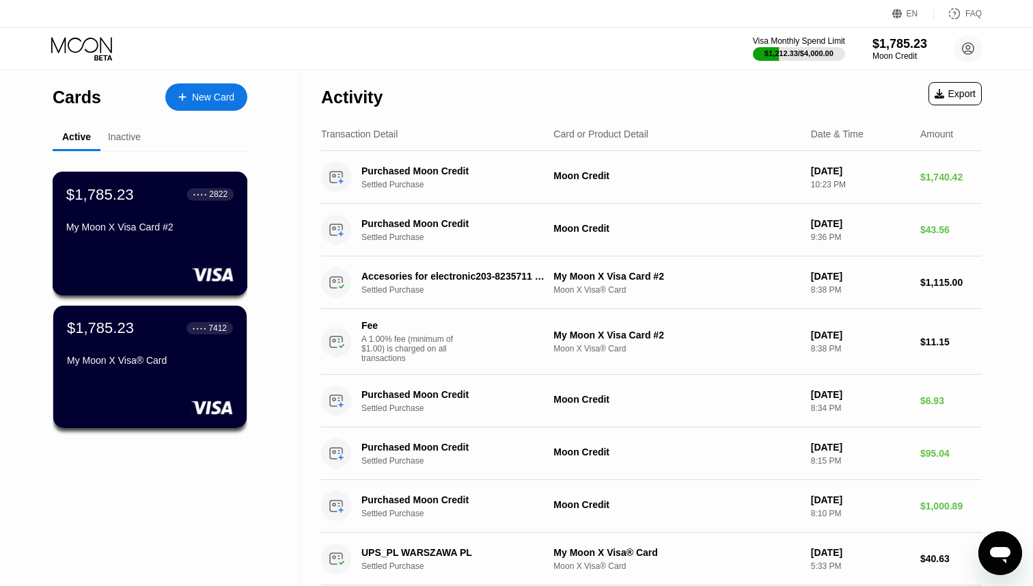
click at [182, 255] on div "$1,785.23 ● ● ● ● 2822 My Moon X Visa Card #2" at bounding box center [150, 234] width 195 height 124
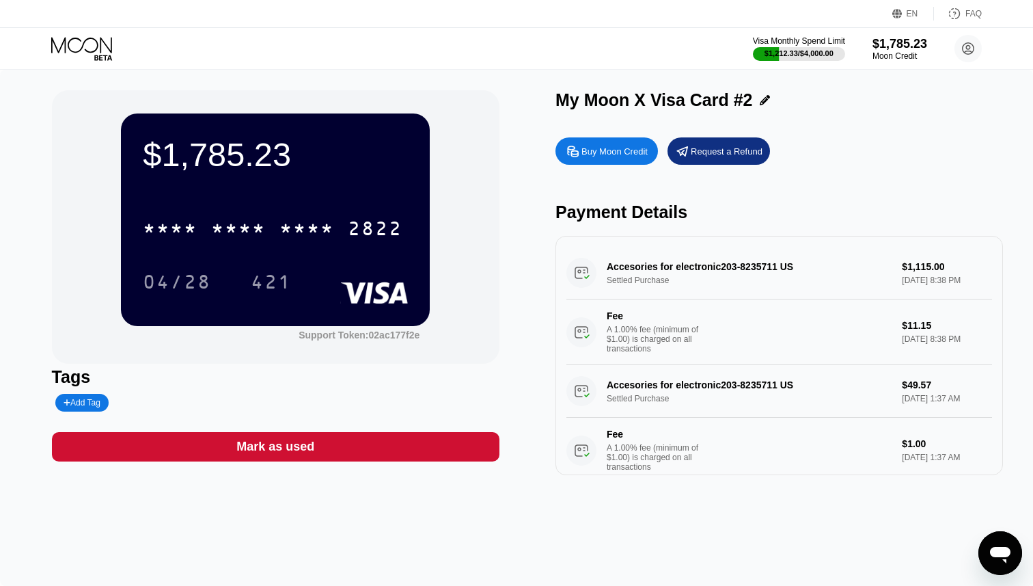
type textarea "x"
click at [93, 49] on icon at bounding box center [83, 49] width 64 height 24
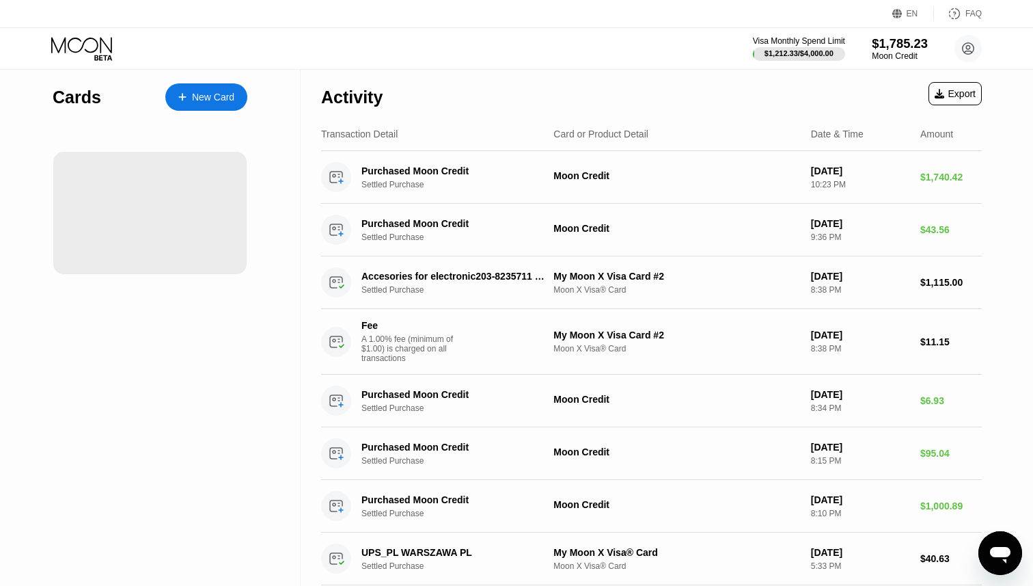
click at [899, 40] on div "$1,785.23" at bounding box center [900, 43] width 56 height 14
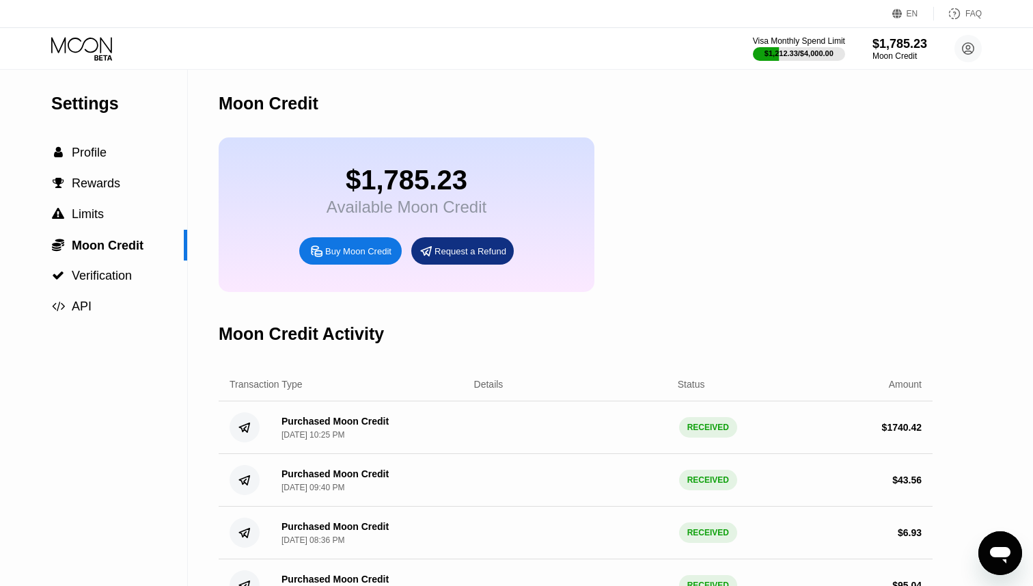
click at [474, 243] on div "Request a Refund" at bounding box center [462, 250] width 103 height 27
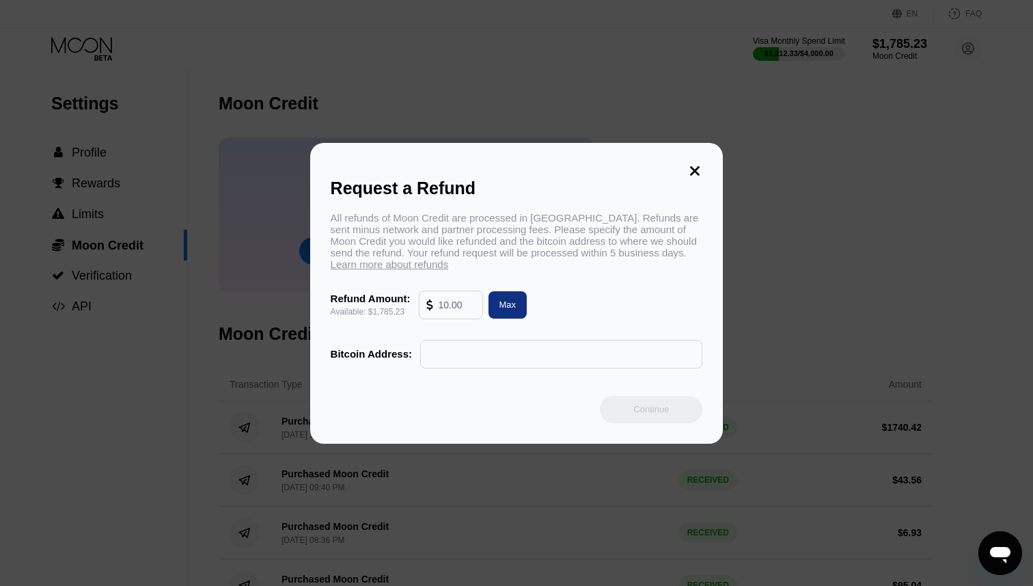
click at [448, 308] on input "text" at bounding box center [457, 304] width 37 height 27
click at [510, 308] on div "Max" at bounding box center [508, 305] width 17 height 12
type input "1785.23"
click at [499, 352] on input "text" at bounding box center [561, 353] width 267 height 27
click at [513, 362] on input "text" at bounding box center [561, 353] width 267 height 27
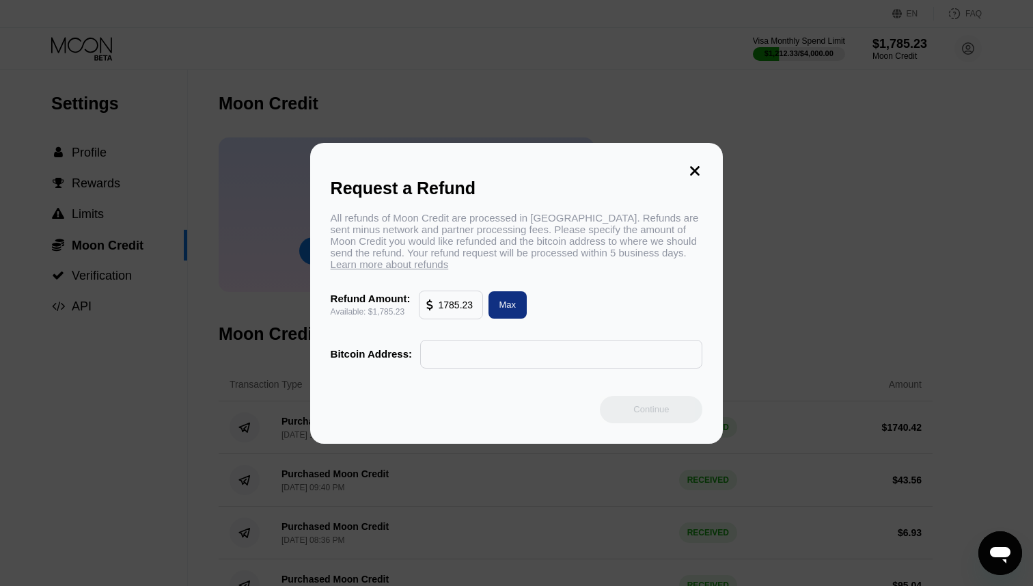
paste input "18ihnZwL44BG45bjUx4j2DGiHS7ixE7qHG"
type input "18ihnZwL44BG45bjUx4j2DGiHS7ixE7qHG"
click at [672, 297] on div "Refund Amount: Available: $1,785.23 1785.23 Max" at bounding box center [517, 304] width 373 height 29
click at [658, 405] on div "Continue" at bounding box center [652, 409] width 36 height 12
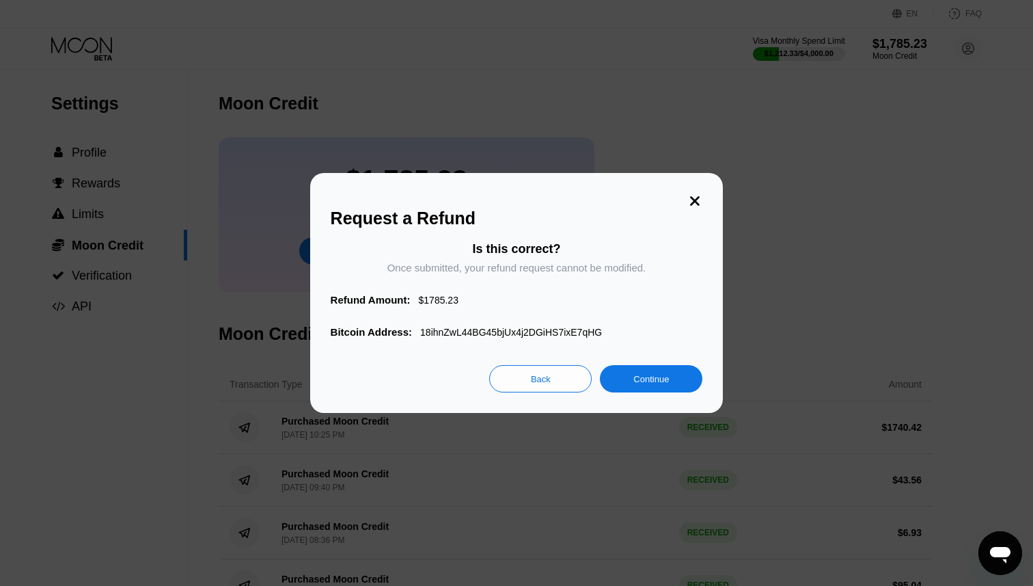
click at [642, 381] on div "Continue" at bounding box center [652, 379] width 36 height 12
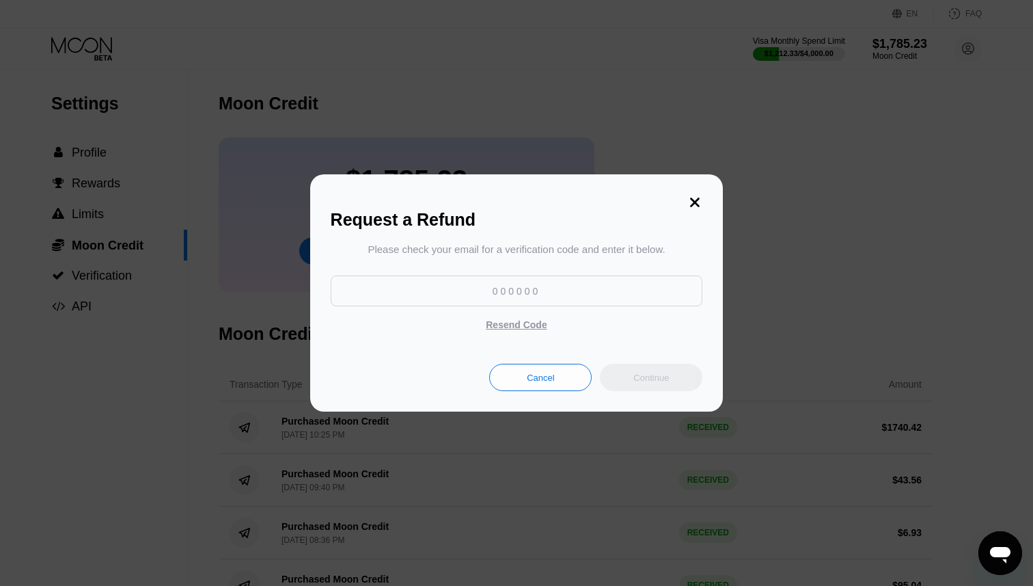
click at [543, 286] on input at bounding box center [517, 290] width 373 height 31
type input "495264"
click at [636, 375] on div "Continue" at bounding box center [652, 378] width 36 height 12
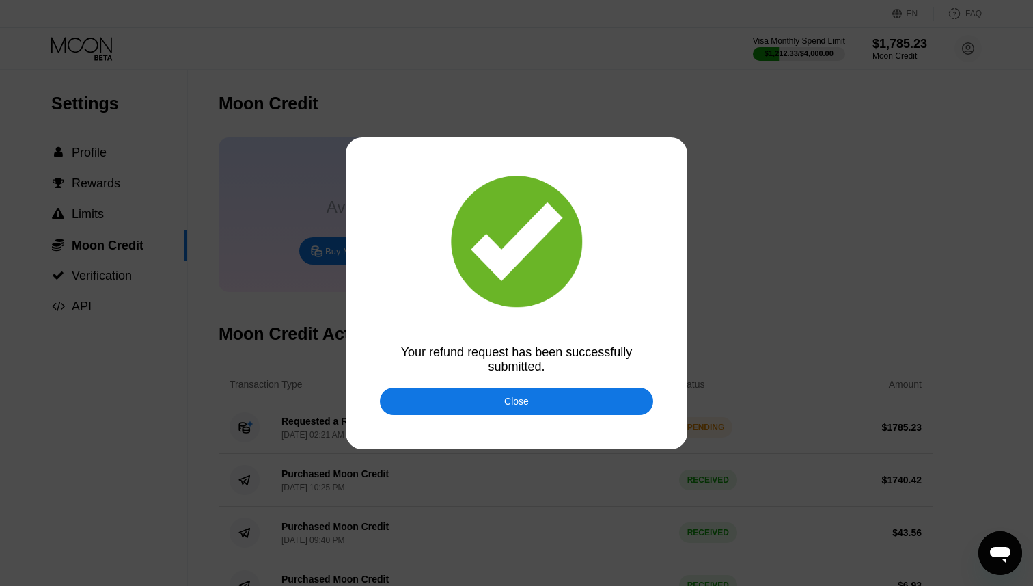
click at [532, 405] on div "Close" at bounding box center [516, 401] width 273 height 27
